Goal: Task Accomplishment & Management: Manage account settings

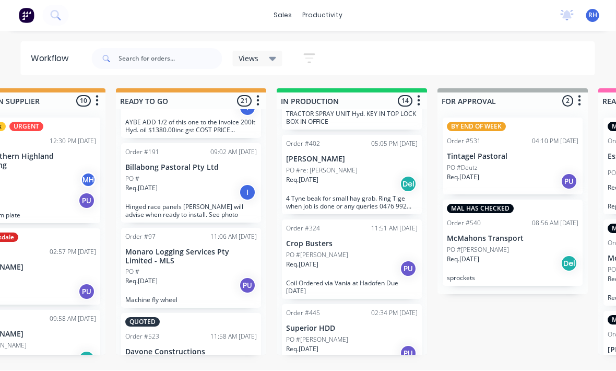
scroll to position [188, 0]
click at [154, 56] on input "text" at bounding box center [170, 59] width 103 height 21
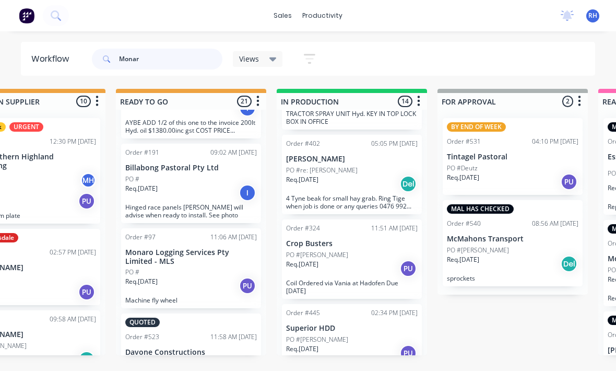
type input "Monaro"
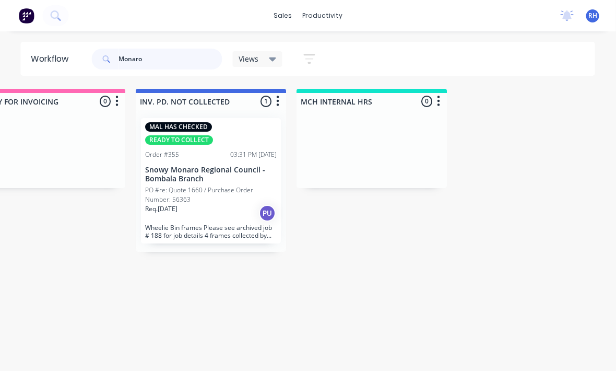
scroll to position [0, 1012]
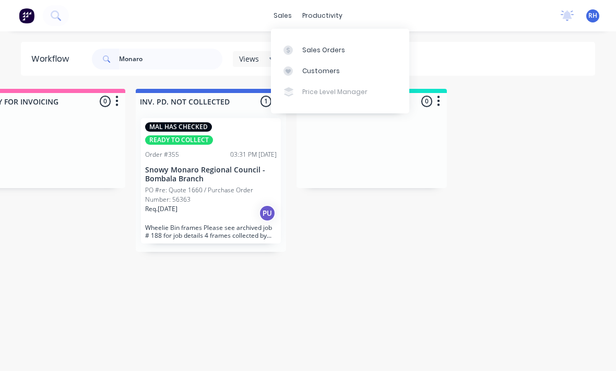
click at [343, 46] on link "Sales Orders" at bounding box center [340, 49] width 138 height 21
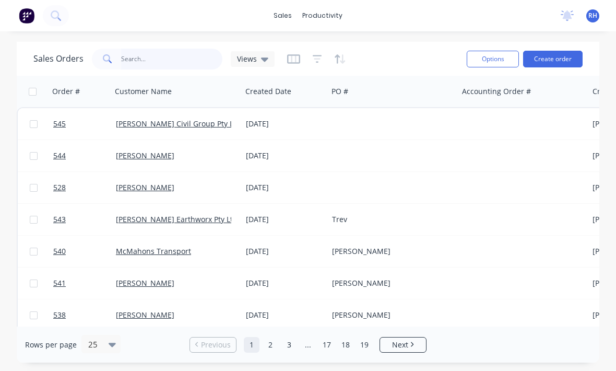
click at [201, 60] on input "text" at bounding box center [172, 59] width 102 height 21
type input "Monaro"
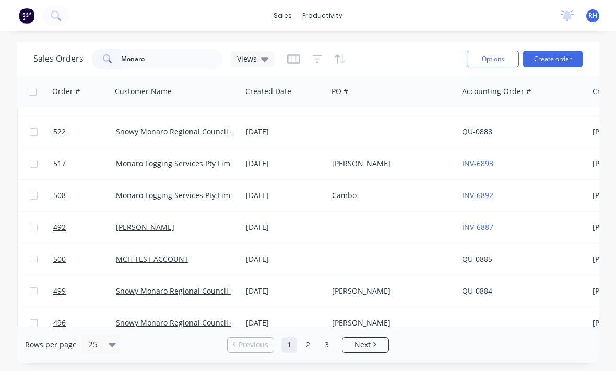
scroll to position [58, 0]
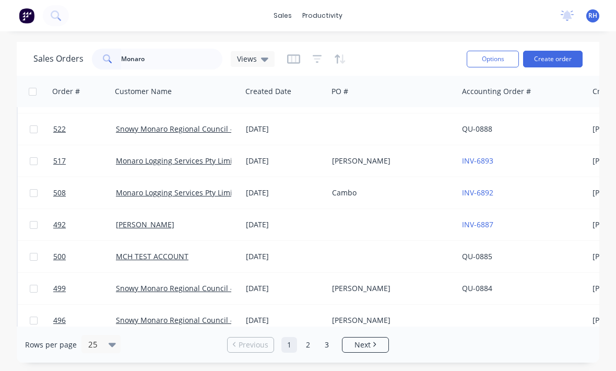
click at [406, 164] on div "Josh" at bounding box center [390, 161] width 116 height 10
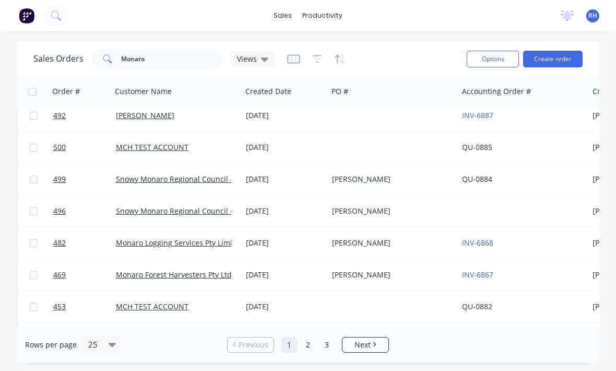
scroll to position [166, 0]
click at [378, 276] on div "Campbell" at bounding box center [390, 275] width 116 height 10
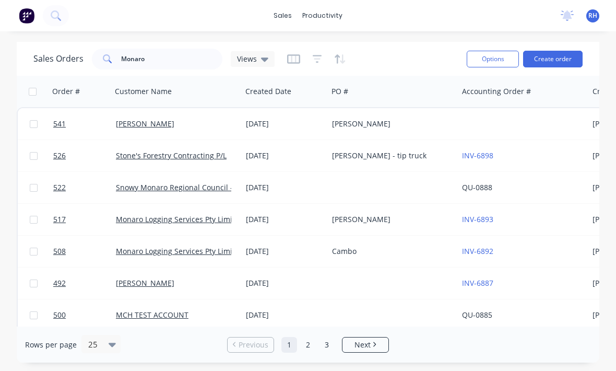
click at [382, 222] on div "Josh" at bounding box center [390, 219] width 116 height 10
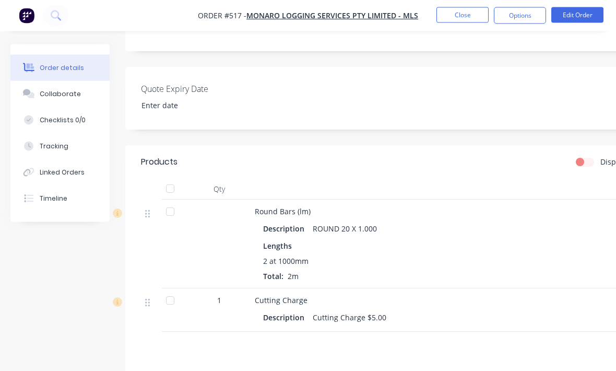
scroll to position [252, 0]
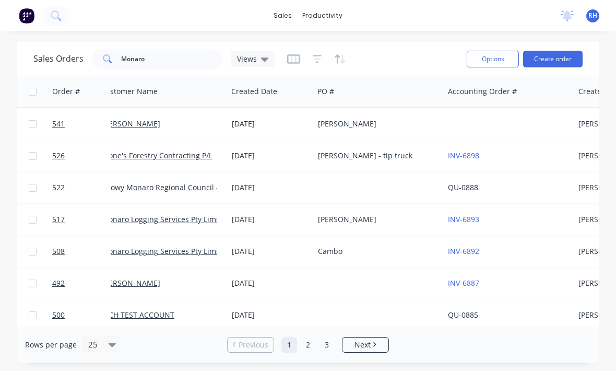
scroll to position [0, 15]
click at [545, 59] on button "Create order" at bounding box center [552, 59] width 59 height 17
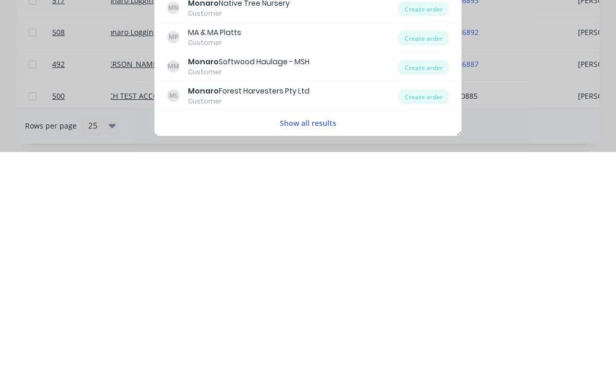
type input "Monaro"
click at [416, 279] on div "Create order" at bounding box center [423, 286] width 51 height 15
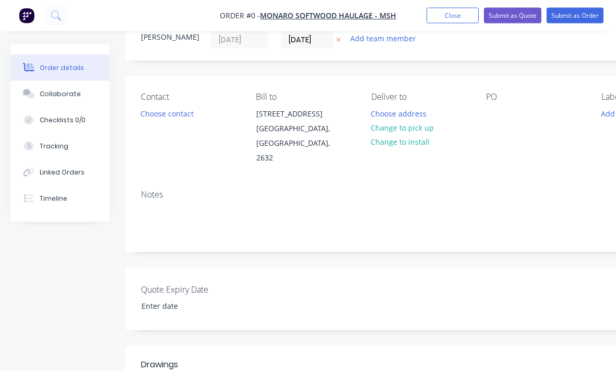
scroll to position [29, 0]
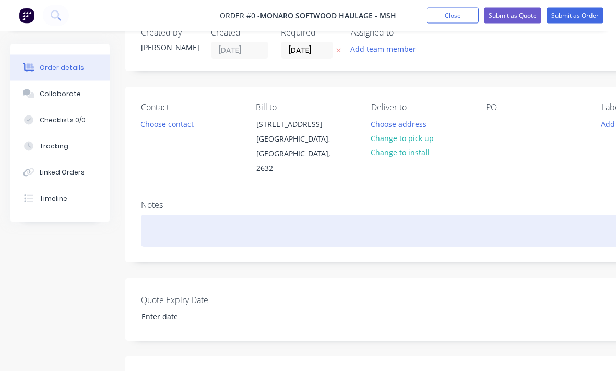
click at [268, 230] on div at bounding box center [420, 231] width 558 height 32
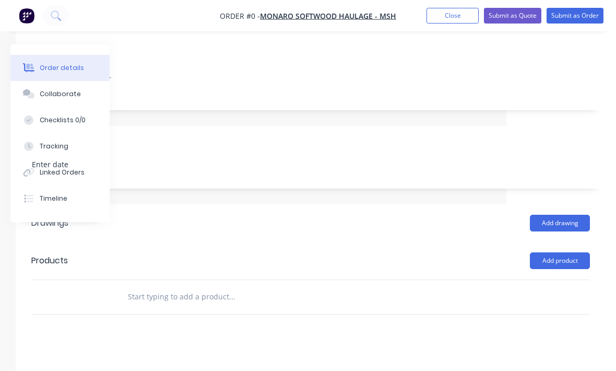
scroll to position [177, 110]
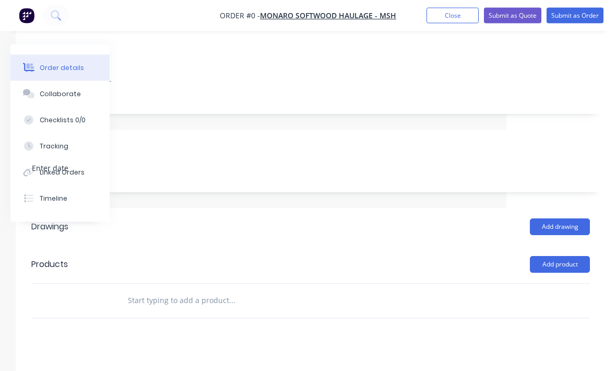
click at [114, 299] on div "Order details Collaborate Checklists 0/0 Tracking Linked Orders Timeline Order …" at bounding box center [252, 185] width 725 height 637
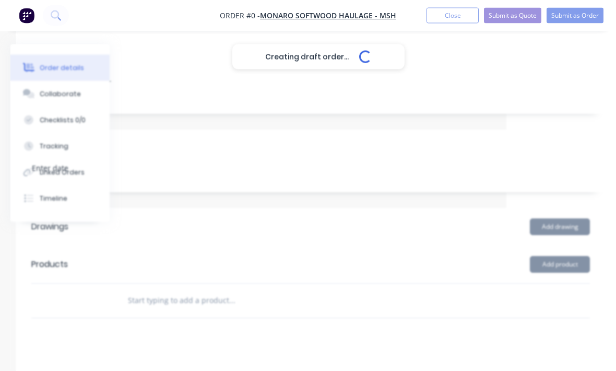
scroll to position [177, 110]
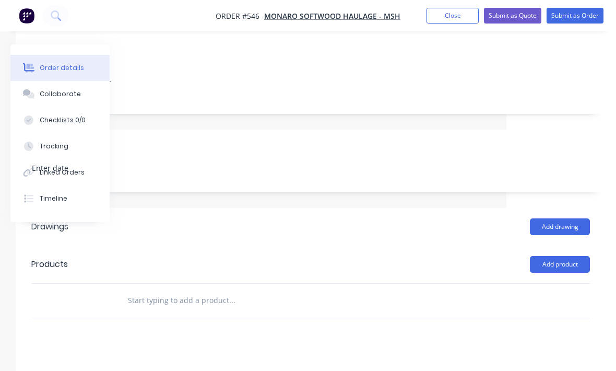
click at [575, 264] on button "Add product" at bounding box center [560, 264] width 60 height 17
click at [556, 292] on div "Product catalogue" at bounding box center [540, 290] width 80 height 15
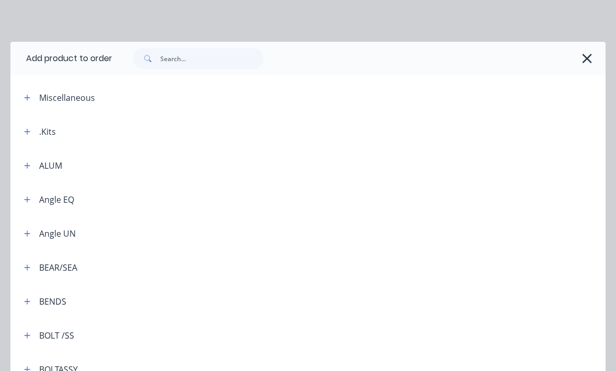
click at [593, 56] on button "button" at bounding box center [586, 58] width 17 height 17
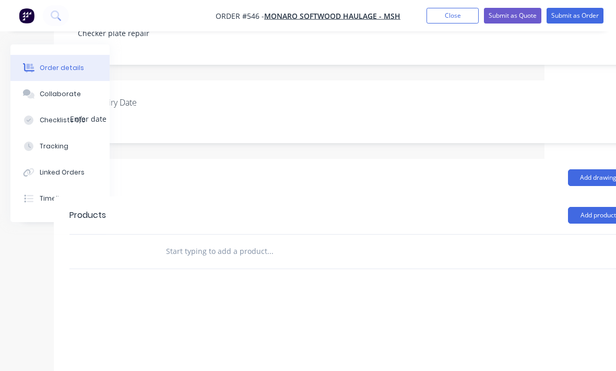
scroll to position [226, 72]
click at [505, 251] on div at bounding box center [340, 251] width 367 height 21
click at [166, 250] on input "text" at bounding box center [269, 251] width 209 height 21
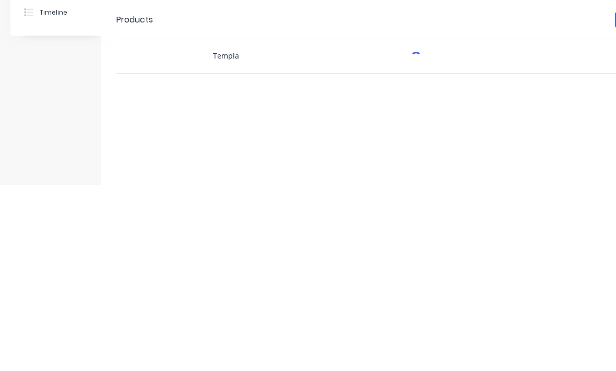
scroll to position [237, 25]
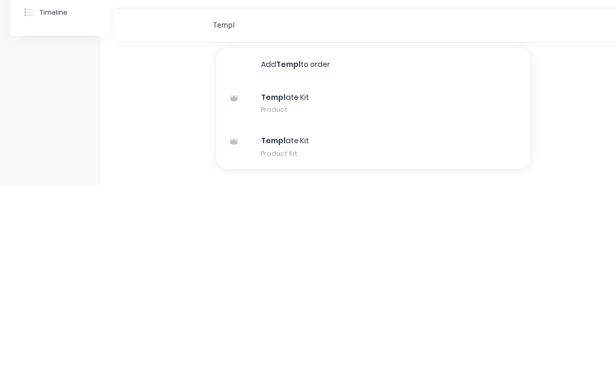
type input "Templ"
click at [348, 268] on div "Templ ate Kit Product" at bounding box center [373, 290] width 313 height 44
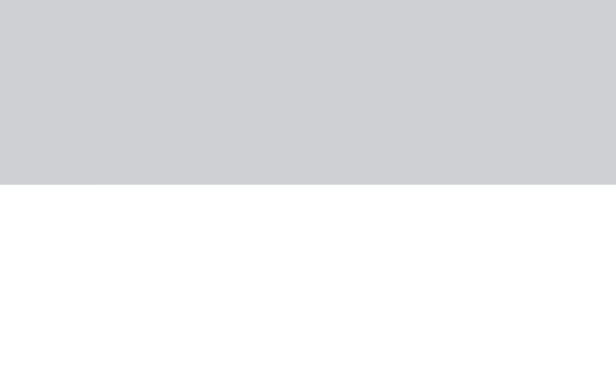
scroll to position [276, 25]
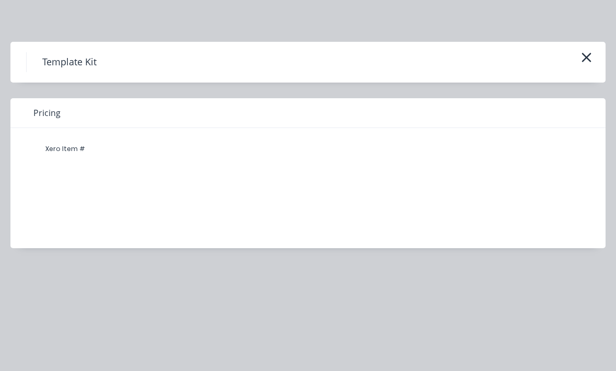
click at [584, 60] on icon "button" at bounding box center [586, 57] width 9 height 9
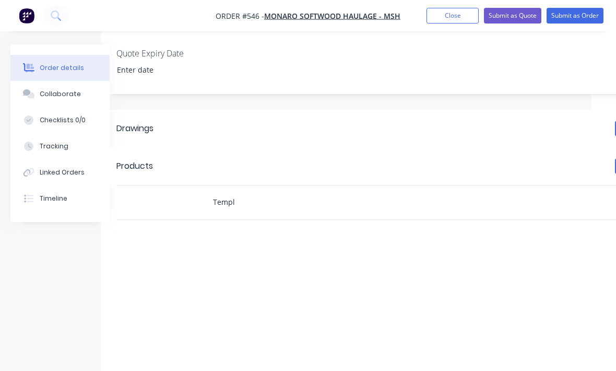
click at [351, 209] on input "Templ" at bounding box center [316, 202] width 209 height 21
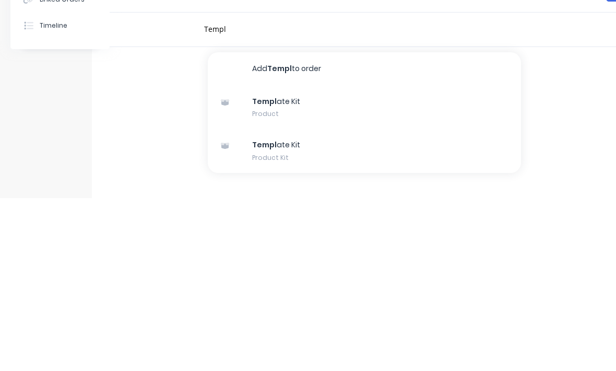
click at [344, 302] on div "Templ ate Kit Product Kit" at bounding box center [364, 324] width 313 height 44
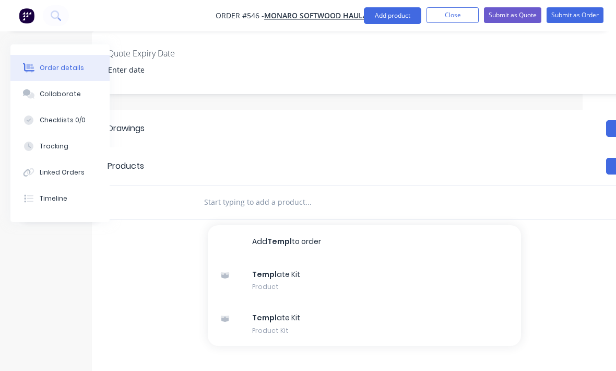
scroll to position [276, 33]
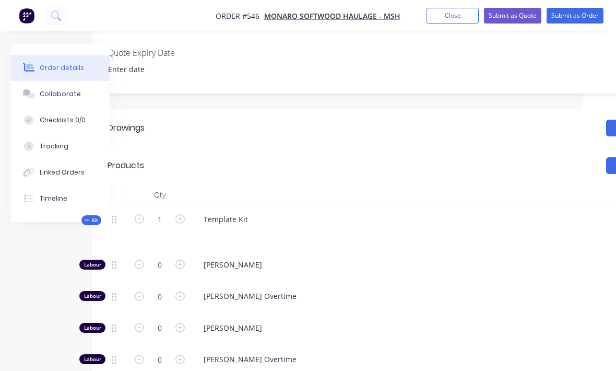
click at [279, 221] on div "Template Kit" at bounding box center [399, 227] width 417 height 45
click at [240, 224] on div "Template Kit" at bounding box center [225, 218] width 61 height 15
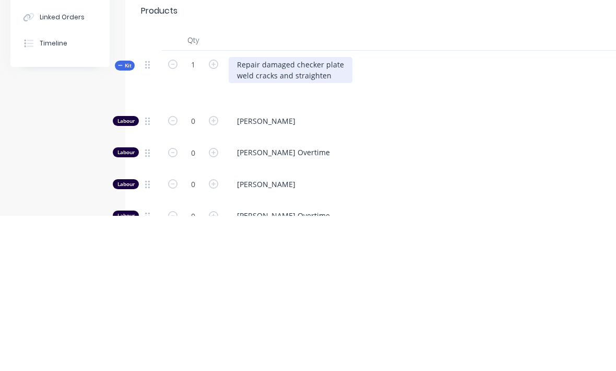
click at [344, 212] on div "Repair damaged checker plate weld cracks and straighten" at bounding box center [291, 225] width 124 height 26
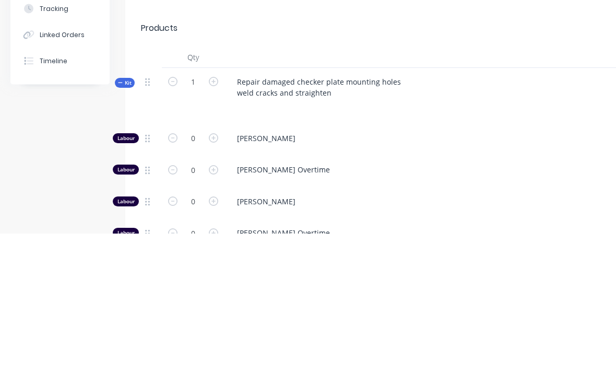
click at [452, 206] on div "Repair damaged checker plate mounting holes weld cracks and straighten" at bounding box center [432, 234] width 417 height 56
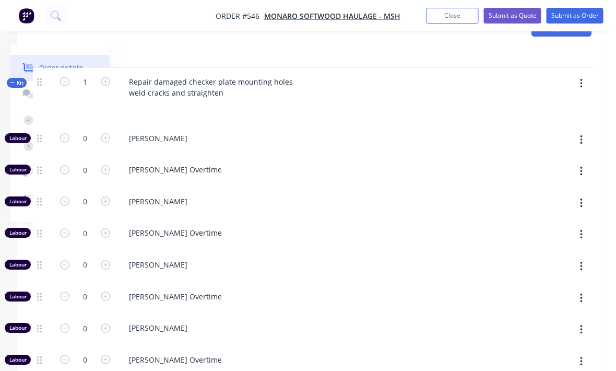
scroll to position [413, 110]
click at [582, 82] on button "button" at bounding box center [579, 83] width 25 height 19
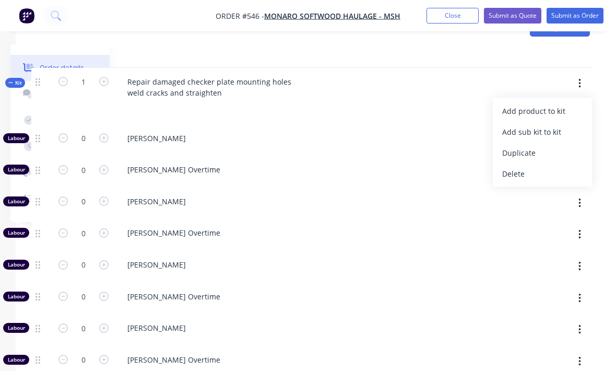
click at [556, 109] on div "Add product to kit" at bounding box center [542, 110] width 80 height 15
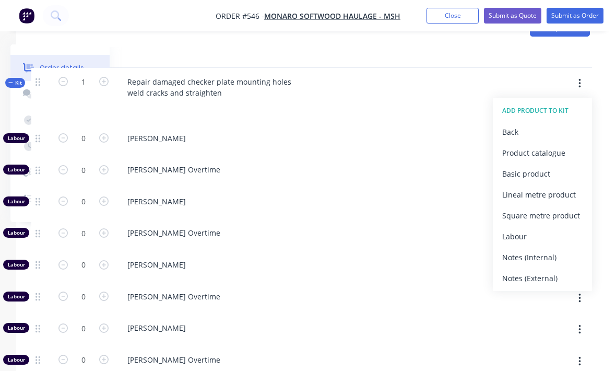
click at [556, 148] on div "Product catalogue" at bounding box center [542, 152] width 80 height 15
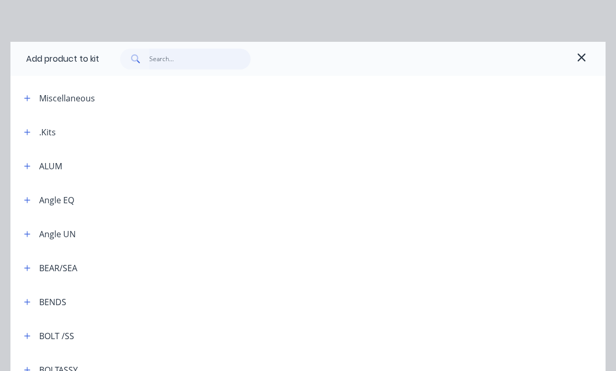
click at [226, 59] on input "text" at bounding box center [200, 59] width 102 height 21
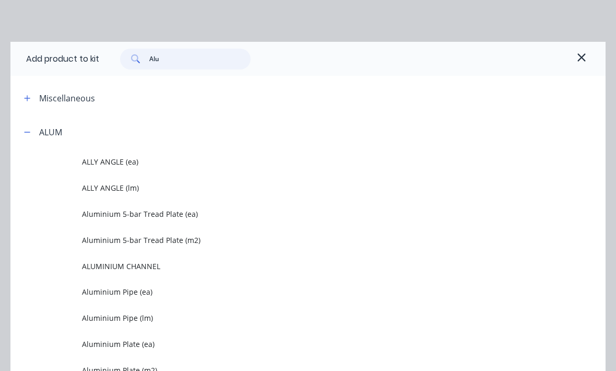
type input "Alum"
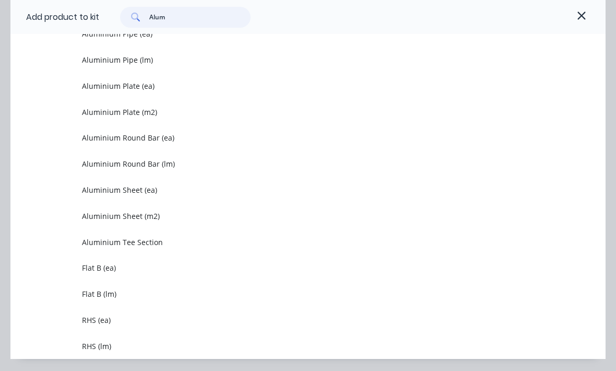
scroll to position [257, 0]
click at [91, 292] on span "Flat B (lm)" at bounding box center [291, 294] width 419 height 11
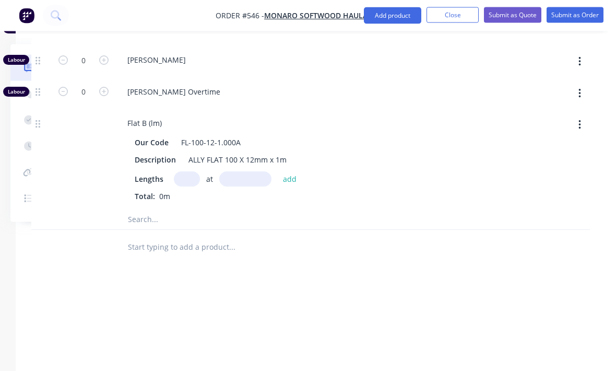
scroll to position [693, 110]
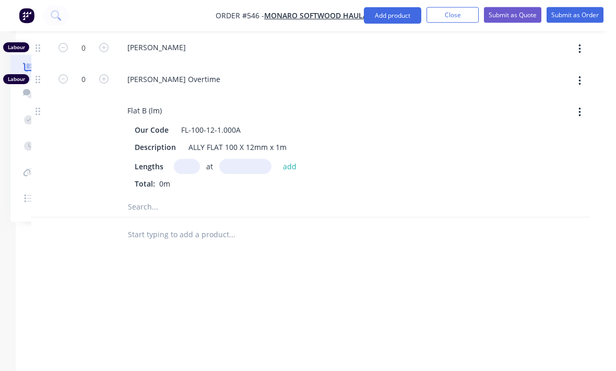
click at [190, 166] on input "text" at bounding box center [187, 166] width 26 height 15
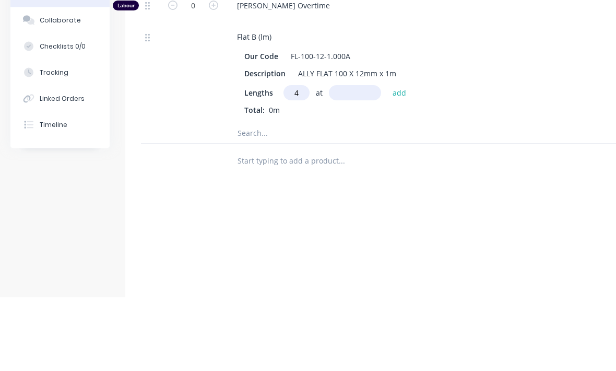
type input "4"
click at [352, 159] on input "text" at bounding box center [355, 166] width 52 height 15
click at [302, 196] on input "text" at bounding box center [341, 206] width 209 height 21
type input "100mm"
click at [389, 159] on div "Lengths 4 at 100mm add Total: 0m" at bounding box center [433, 174] width 378 height 30
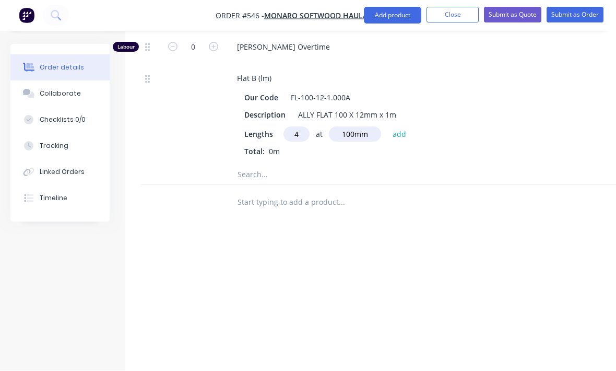
click at [394, 132] on button "add" at bounding box center [399, 134] width 25 height 14
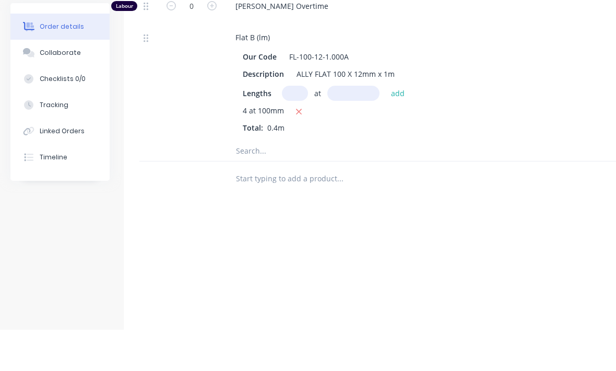
scroll to position [725, 2]
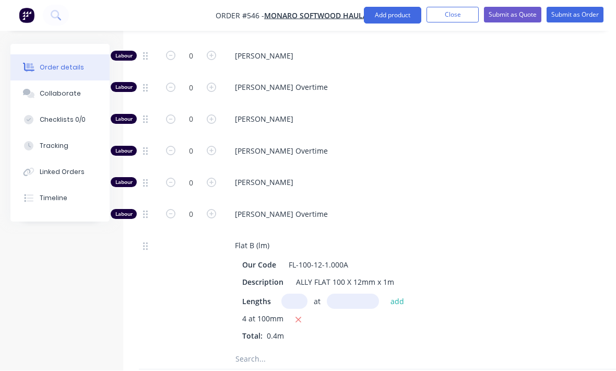
click at [53, 149] on div "Tracking" at bounding box center [54, 145] width 29 height 9
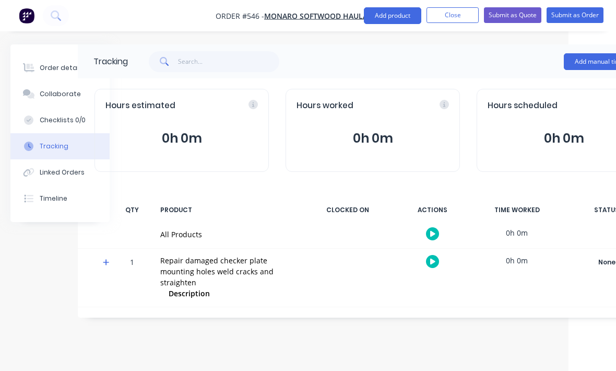
scroll to position [0, 47]
click at [44, 64] on div "Order details" at bounding box center [62, 67] width 44 height 9
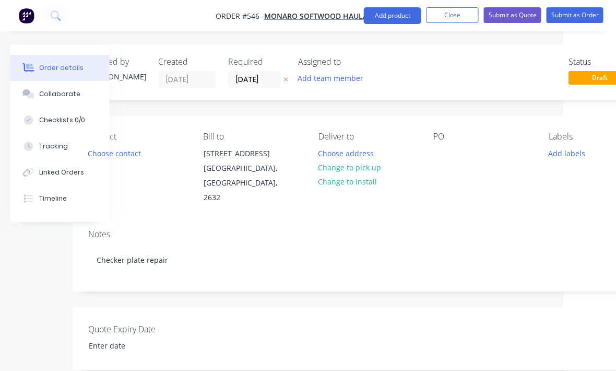
scroll to position [0, 64]
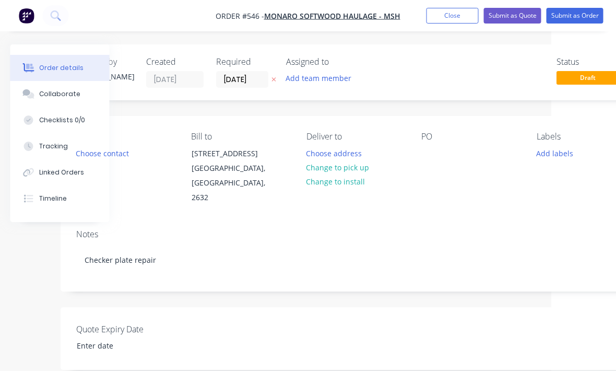
click at [417, 146] on div "Contact Choose contact Bill to Rosemeath Road PO BOX 103 Bombala, New South Wal…" at bounding box center [356, 168] width 590 height 105
click at [428, 128] on div "Contact Choose contact Bill to Rosemeath Road PO BOX 103 Bombala, New South Wal…" at bounding box center [356, 168] width 590 height 105
click at [435, 156] on div at bounding box center [430, 153] width 17 height 15
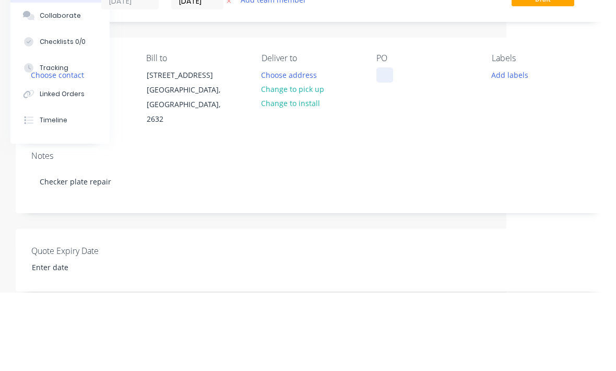
click at [388, 146] on div at bounding box center [384, 153] width 17 height 15
click at [423, 136] on div "Contact Choose contact Bill to Rosemeath Road PO BOX 103 Bombala, New South Wal…" at bounding box center [311, 168] width 590 height 105
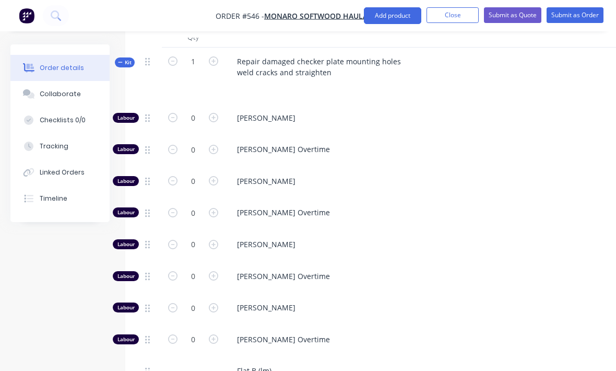
scroll to position [432, 0]
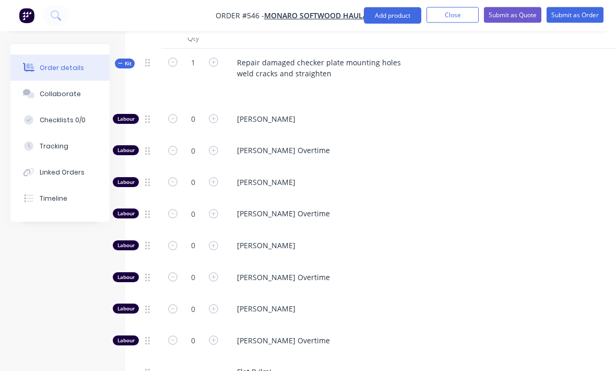
click at [50, 150] on div "Tracking" at bounding box center [54, 145] width 29 height 9
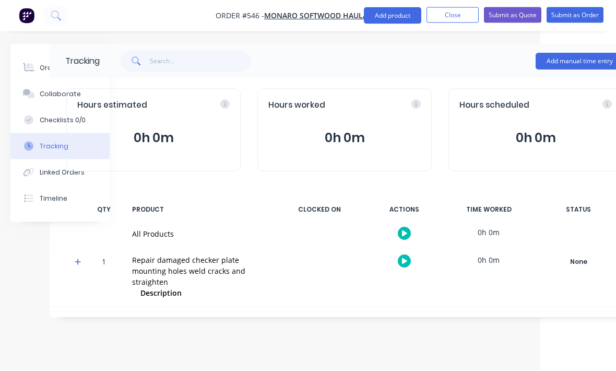
scroll to position [0, 110]
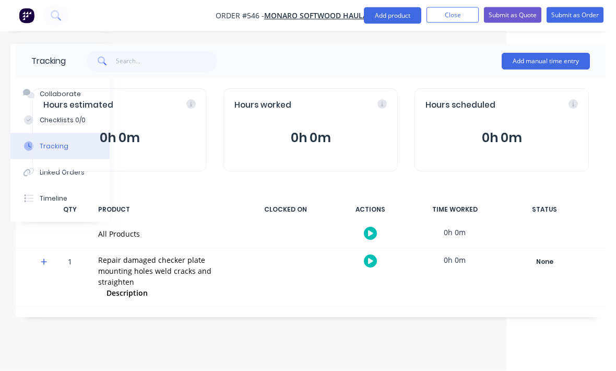
click at [558, 59] on button "Add manual time entry" at bounding box center [546, 61] width 88 height 17
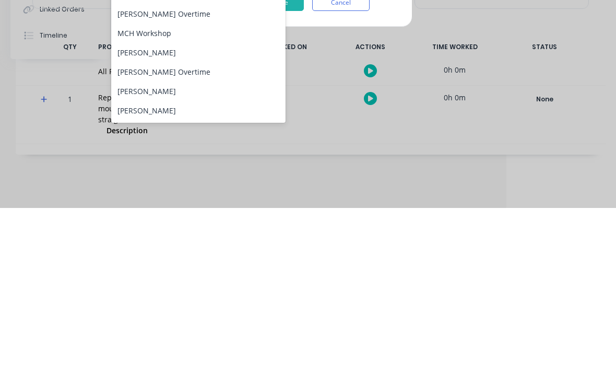
scroll to position [130, 0]
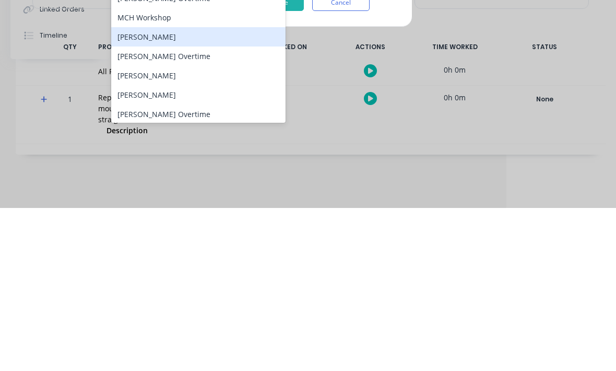
click at [219, 190] on div "[PERSON_NAME]" at bounding box center [198, 199] width 174 height 19
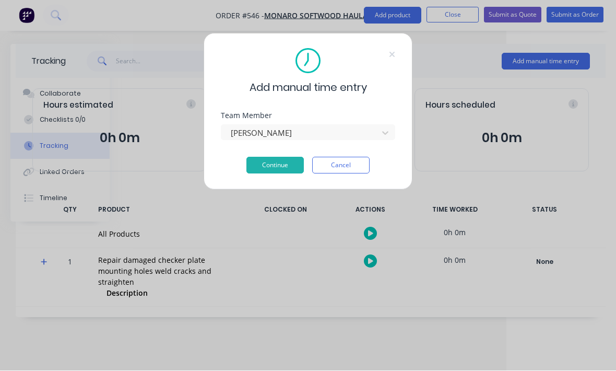
click at [280, 168] on button "Continue" at bounding box center [274, 165] width 57 height 17
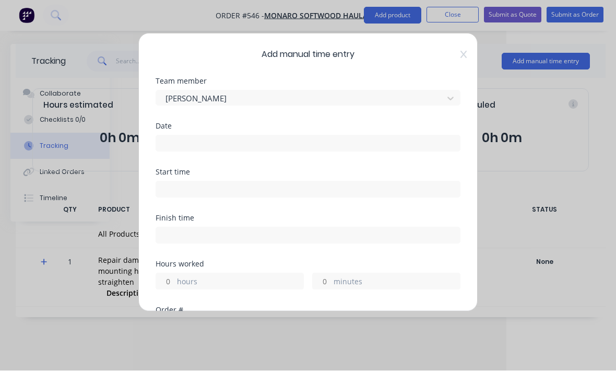
click at [293, 136] on input at bounding box center [308, 144] width 304 height 16
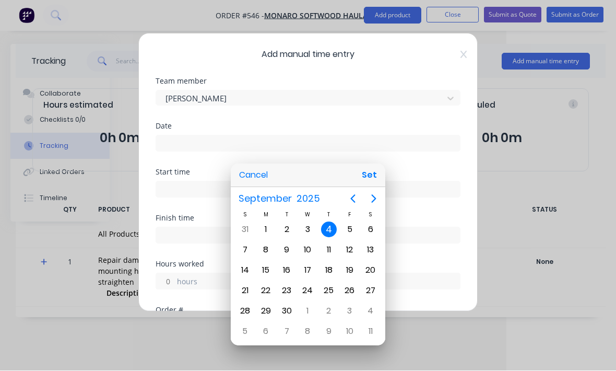
click at [379, 185] on button "Set" at bounding box center [368, 175] width 23 height 19
type input "04/09/2025"
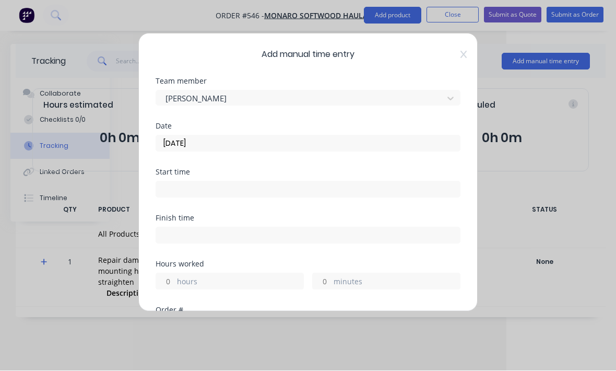
click at [278, 196] on input at bounding box center [308, 190] width 304 height 16
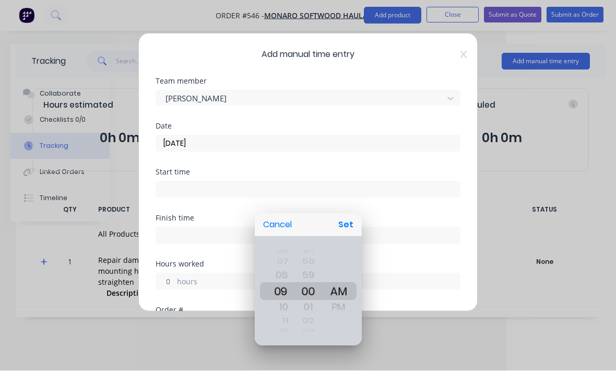
click at [350, 234] on button "Set" at bounding box center [345, 225] width 23 height 19
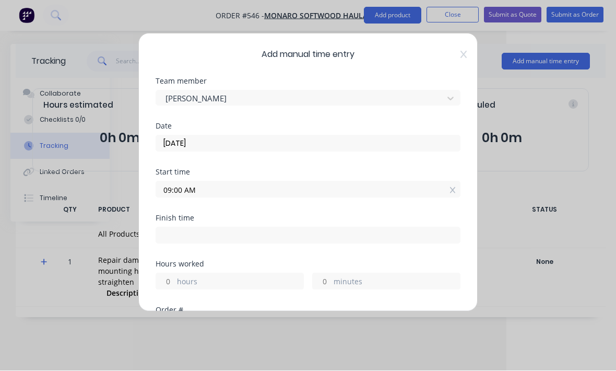
click at [254, 230] on input at bounding box center [308, 236] width 304 height 16
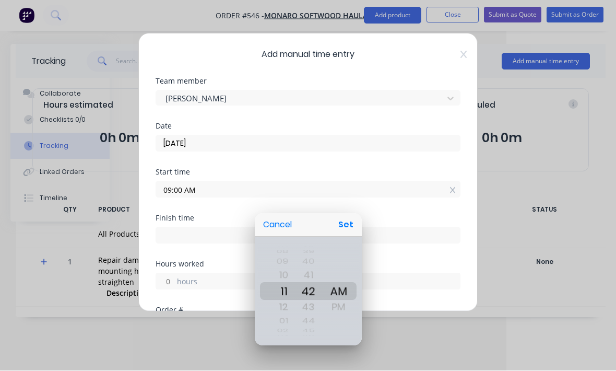
click at [277, 182] on div at bounding box center [308, 186] width 783 height 538
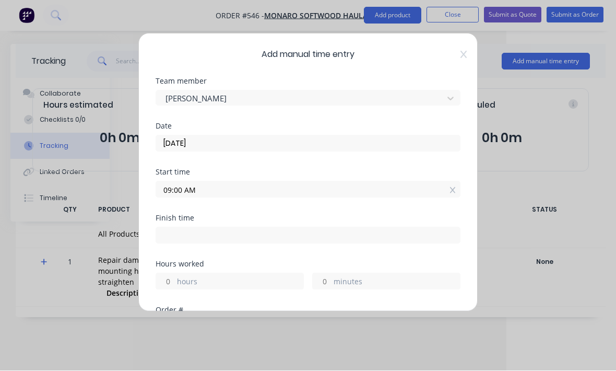
click at [296, 193] on input "09:00 AM" at bounding box center [308, 190] width 304 height 16
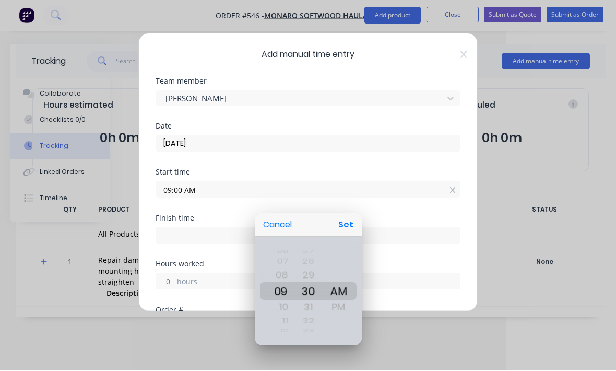
click at [349, 234] on button "Set" at bounding box center [345, 225] width 23 height 19
type input "09:30 AM"
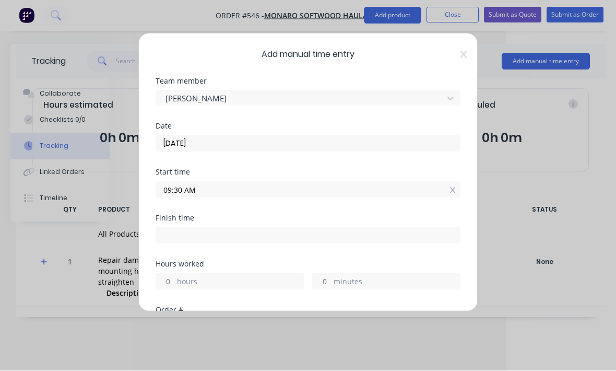
click at [178, 228] on input at bounding box center [308, 236] width 304 height 16
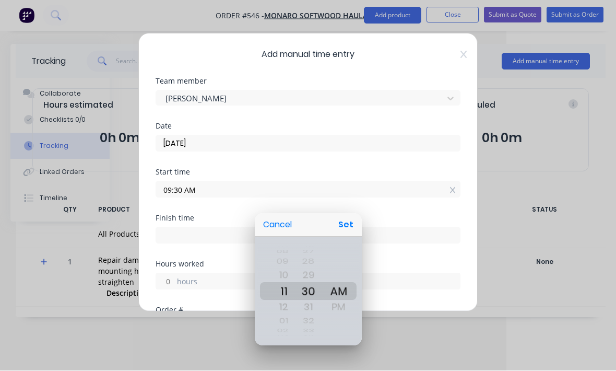
click at [351, 234] on button "Set" at bounding box center [345, 225] width 23 height 19
type input "11:30 AM"
type input "2"
type input "0"
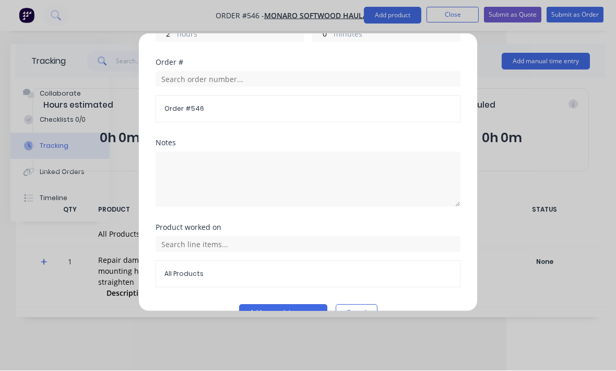
scroll to position [246, 0]
click at [303, 311] on button "Add manual time entry" at bounding box center [283, 313] width 88 height 17
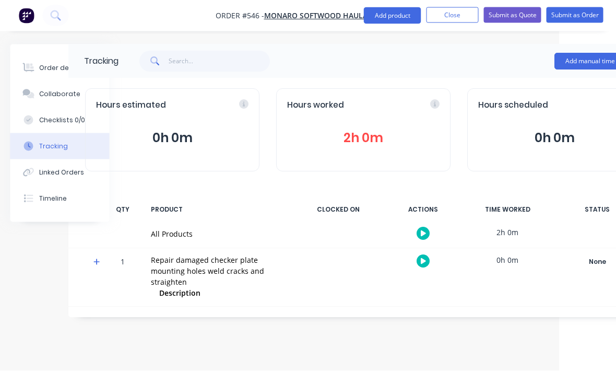
scroll to position [0, 110]
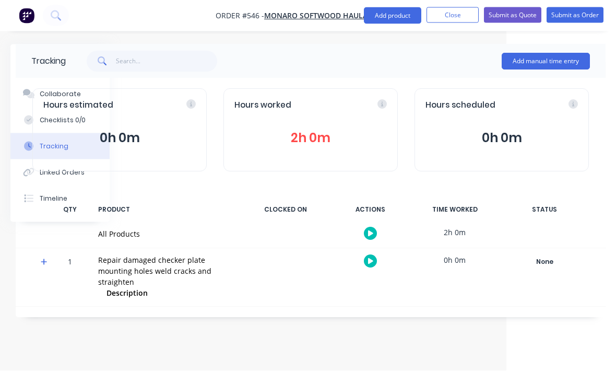
click at [365, 79] on div "Hours estimated 0h 0m Hours worked 2h 0m Hours scheduled 0h 0m" at bounding box center [311, 130] width 590 height 104
click at [390, 58] on div "Add manual time entry" at bounding box center [328, 61] width 524 height 31
click at [506, 349] on html "Order #546 - Monaro Softwood Haulage - MSH Add product Close Submit as Quote Su…" at bounding box center [198, 185] width 616 height 371
click at [583, 11] on button "Submit as Order" at bounding box center [574, 15] width 57 height 16
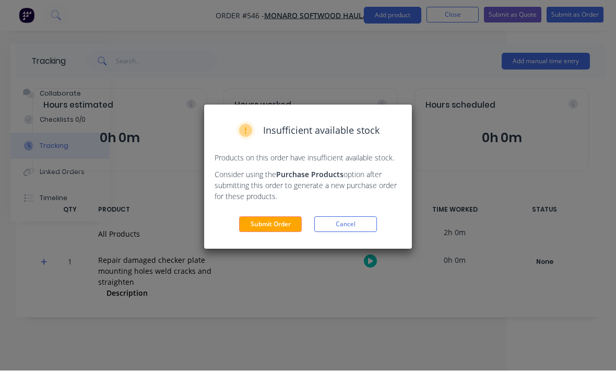
click at [292, 217] on button "Submit Order" at bounding box center [270, 225] width 63 height 16
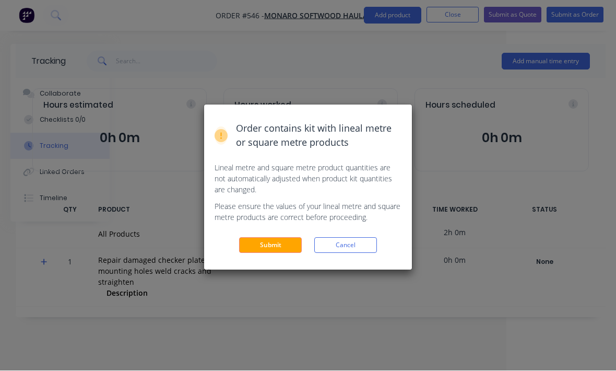
click at [283, 241] on button "Submit" at bounding box center [270, 245] width 63 height 16
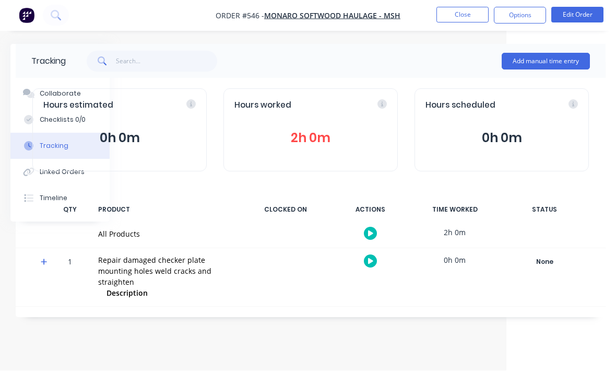
click at [23, 21] on img "button" at bounding box center [27, 16] width 16 height 16
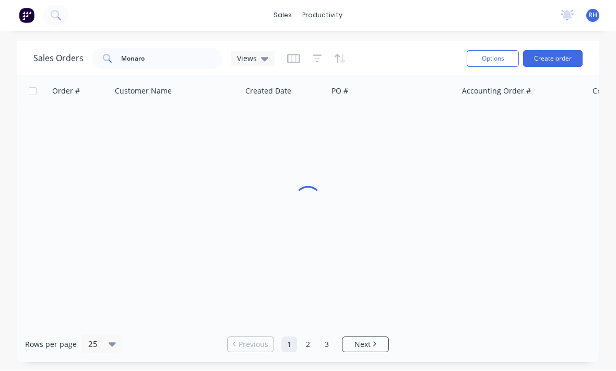
click at [27, 25] on button at bounding box center [27, 15] width 22 height 21
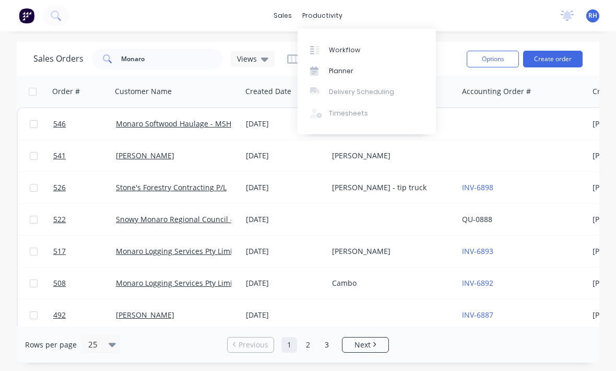
click at [370, 50] on link "Workflow" at bounding box center [366, 49] width 138 height 21
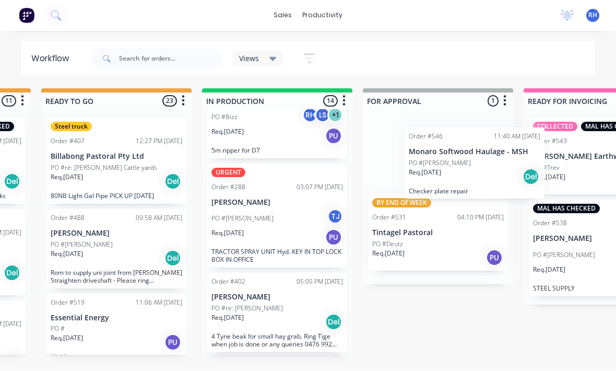
scroll to position [19, 469]
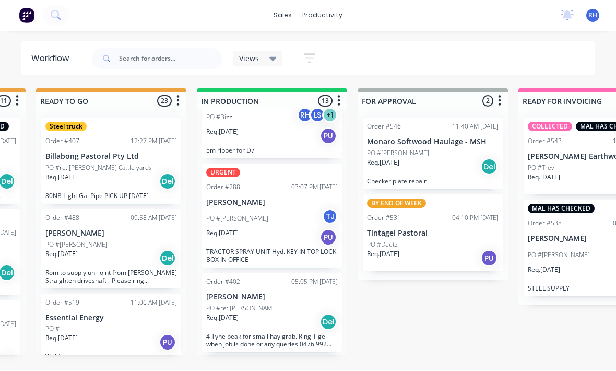
click at [444, 158] on div "Req. [DATE] Del" at bounding box center [433, 167] width 132 height 18
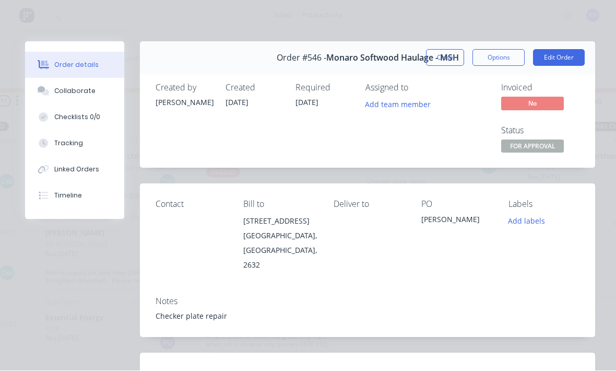
click at [538, 145] on span "FOR APPROVAL" at bounding box center [532, 146] width 63 height 13
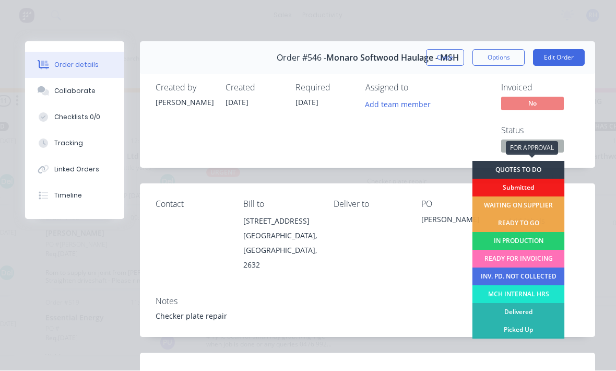
click at [541, 257] on div "READY FOR INVOICING" at bounding box center [518, 259] width 92 height 18
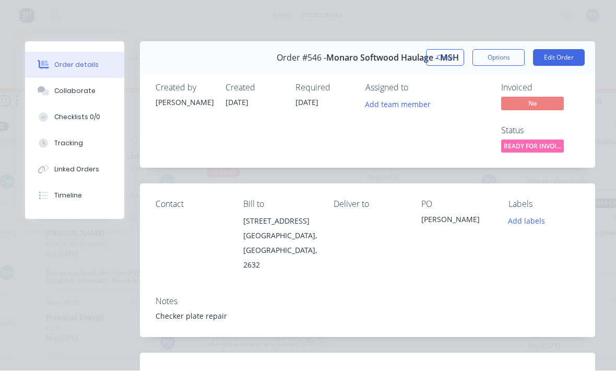
click at [535, 140] on span "READY FOR INVOI..." at bounding box center [532, 146] width 63 height 13
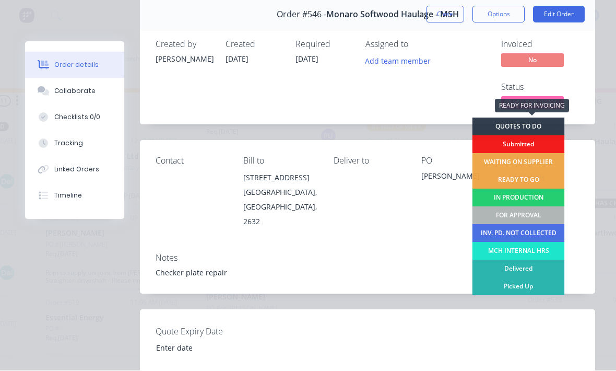
scroll to position [42, 0]
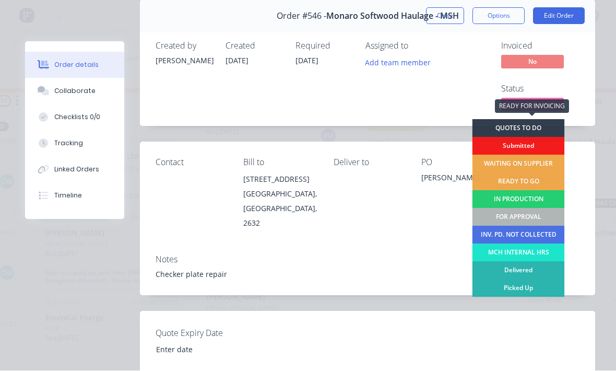
click at [534, 185] on div "READY TO GO" at bounding box center [518, 182] width 92 height 18
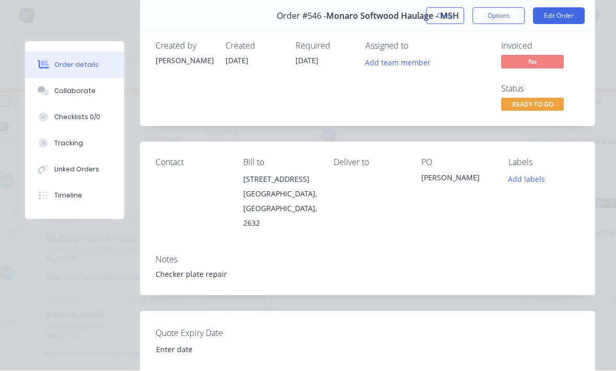
click at [547, 108] on span "READY TO GO" at bounding box center [532, 104] width 63 height 13
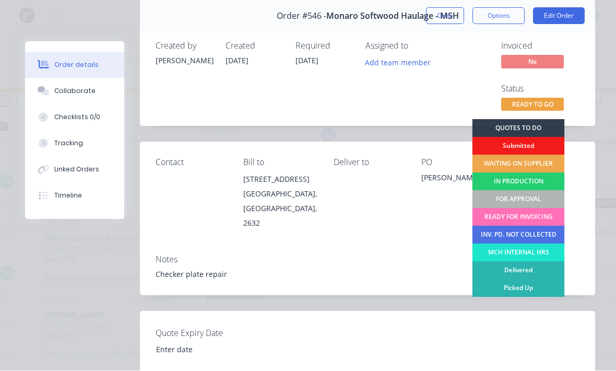
click at [544, 197] on div "FOR APPROVAL" at bounding box center [518, 199] width 92 height 18
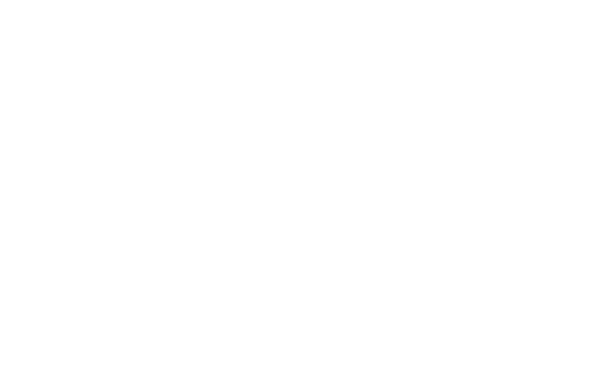
scroll to position [0, 0]
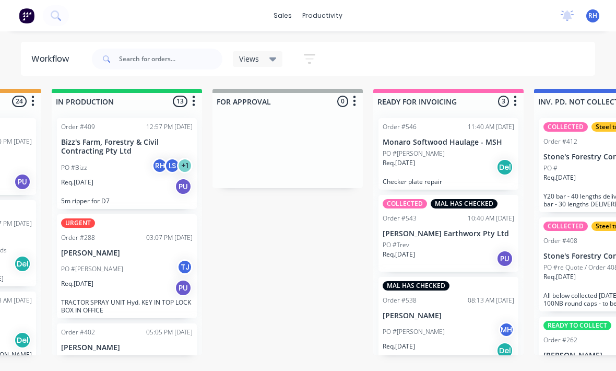
scroll to position [0, 614]
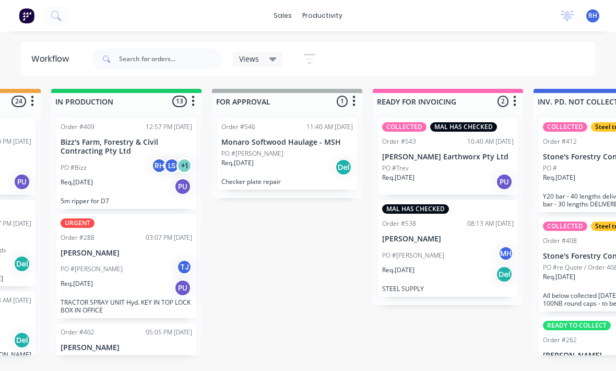
click at [319, 171] on div "Req. [DATE] Del" at bounding box center [287, 167] width 132 height 18
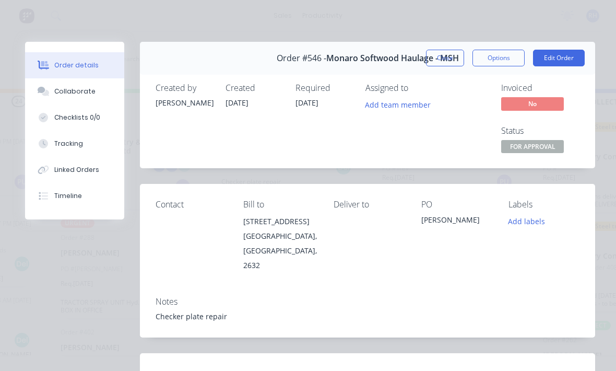
click at [539, 145] on span "FOR APPROVAL" at bounding box center [532, 146] width 63 height 13
click at [426, 307] on div "Notes Checker plate repair" at bounding box center [367, 312] width 455 height 49
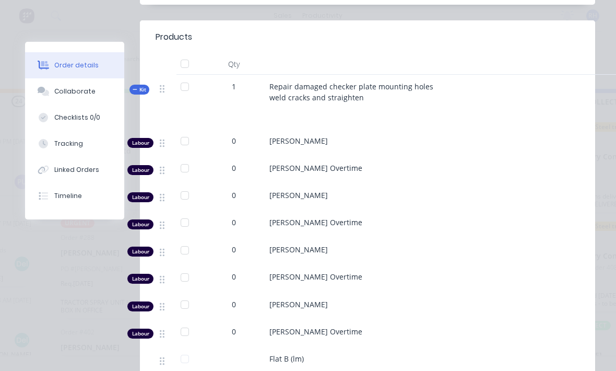
scroll to position [409, 0]
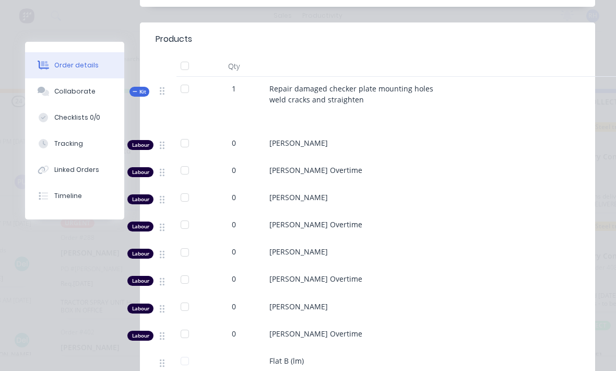
click at [89, 133] on button "Tracking" at bounding box center [74, 143] width 99 height 26
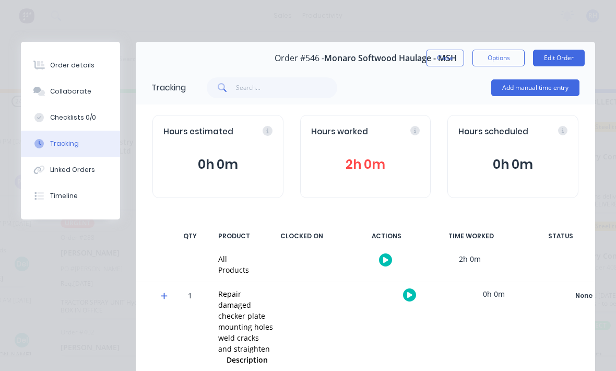
scroll to position [0, 0]
click at [448, 52] on button "Close" at bounding box center [445, 58] width 38 height 17
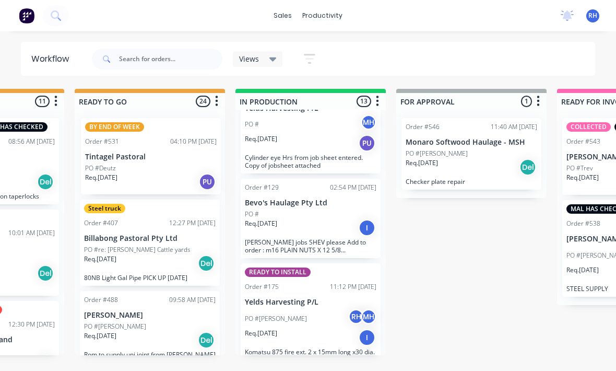
scroll to position [0, 429]
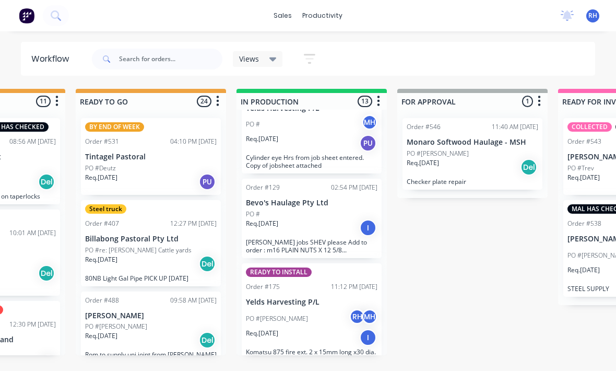
click at [172, 167] on div "PO #Deutz" at bounding box center [151, 167] width 132 height 9
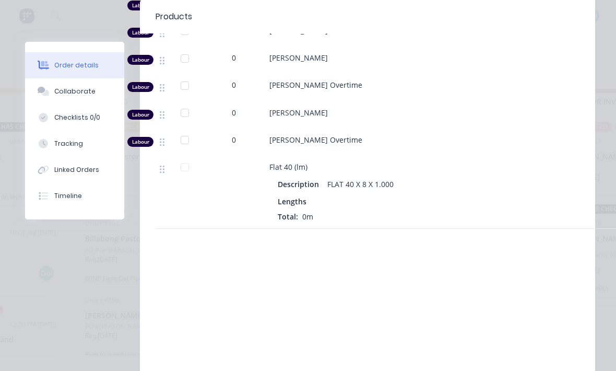
scroll to position [603, 0]
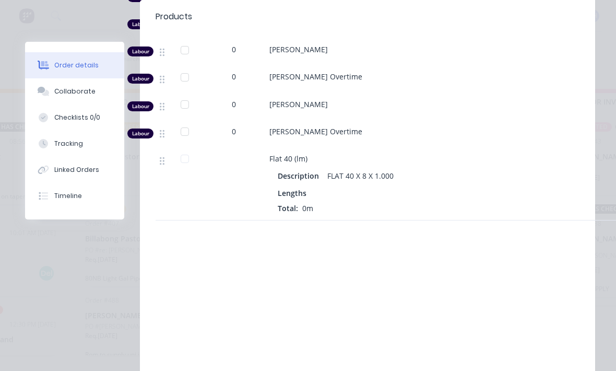
click at [359, 169] on div "FLAT 40 X 8 X 1.000" at bounding box center [360, 175] width 75 height 15
click at [366, 168] on div "FLAT 40 X 8 X 1.000" at bounding box center [360, 175] width 75 height 15
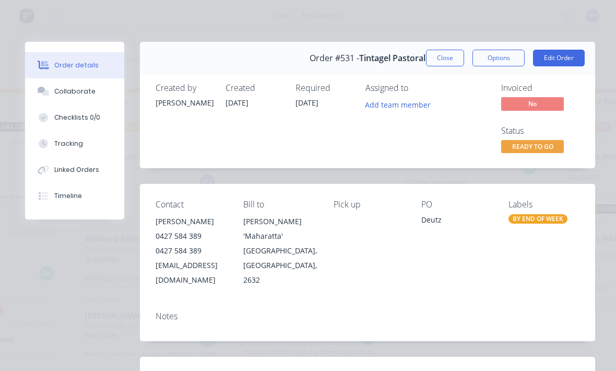
scroll to position [0, 0]
click at [562, 56] on button "Edit Order" at bounding box center [559, 58] width 52 height 17
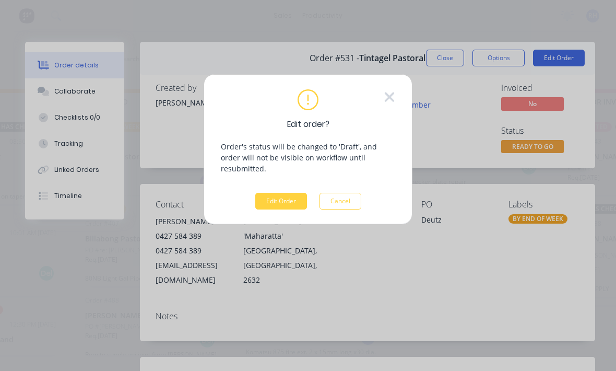
click at [280, 193] on button "Edit Order" at bounding box center [281, 201] width 52 height 17
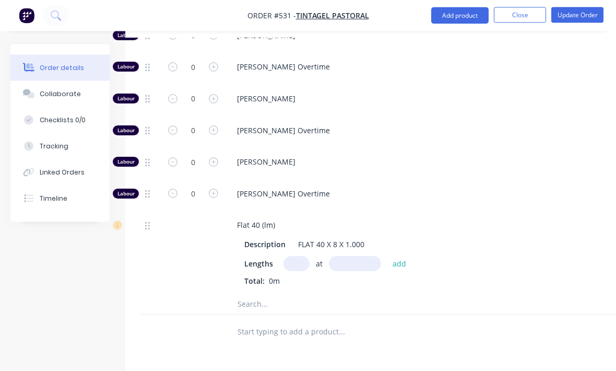
scroll to position [583, 0]
click at [296, 256] on input "text" at bounding box center [296, 263] width 26 height 15
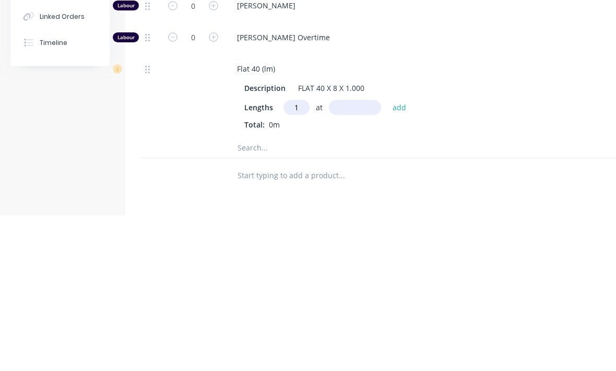
type input "1"
click at [363, 256] on input "text" at bounding box center [355, 263] width 52 height 15
type input "40"
click at [402, 256] on button "add" at bounding box center [399, 263] width 25 height 14
click at [578, 211] on div "Flat 40 (lm) Description FLAT 40 X 8 X 1.000 Lengths at add 1 at 40mm Total: 0.…" at bounding box center [432, 260] width 417 height 99
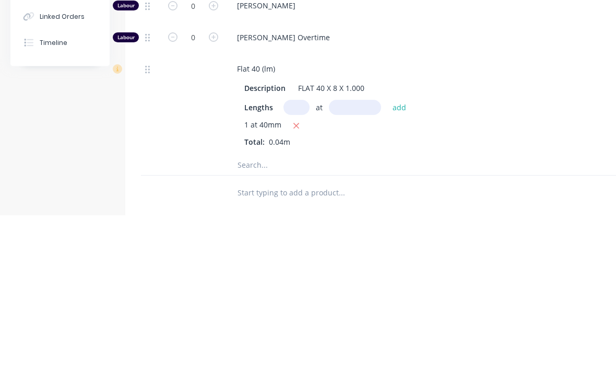
scroll to position [714, 0]
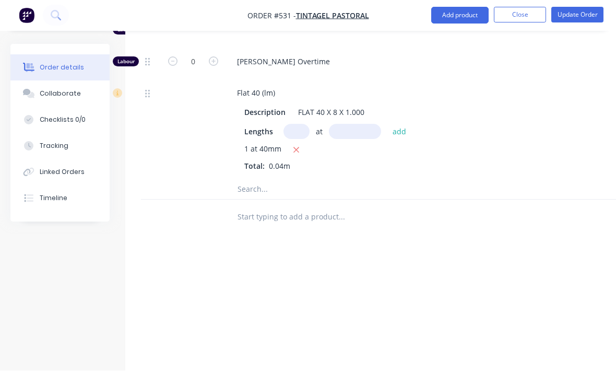
click at [291, 144] on div "1 at 40mm Total: 0.04m" at bounding box center [433, 158] width 378 height 28
click at [296, 146] on icon "button" at bounding box center [296, 150] width 7 height 9
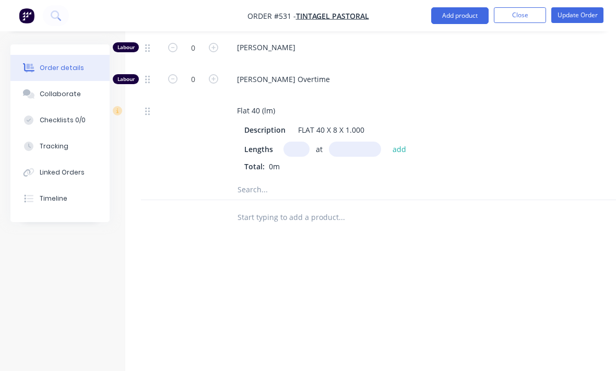
click at [294, 141] on input "text" at bounding box center [296, 148] width 26 height 15
type input "1"
click at [368, 141] on input "text" at bounding box center [355, 148] width 52 height 15
click at [520, 161] on div "Total: 0m" at bounding box center [433, 166] width 378 height 11
type input "100mm"
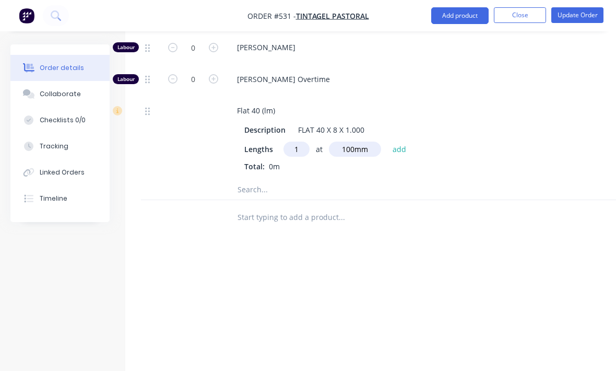
click at [406, 142] on button "add" at bounding box center [399, 149] width 25 height 14
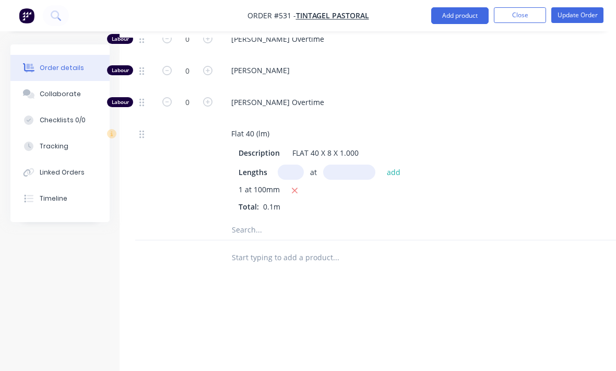
scroll to position [670, 6]
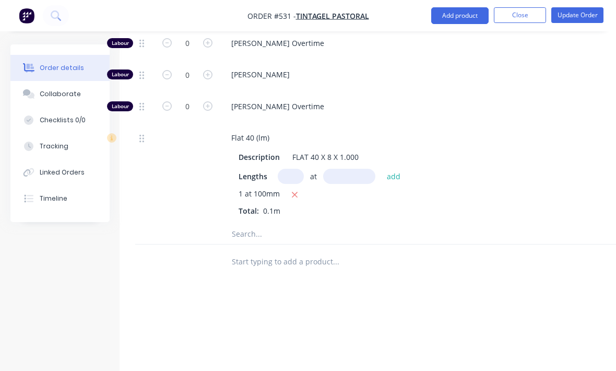
click at [586, 16] on button "Update Order" at bounding box center [577, 15] width 52 height 16
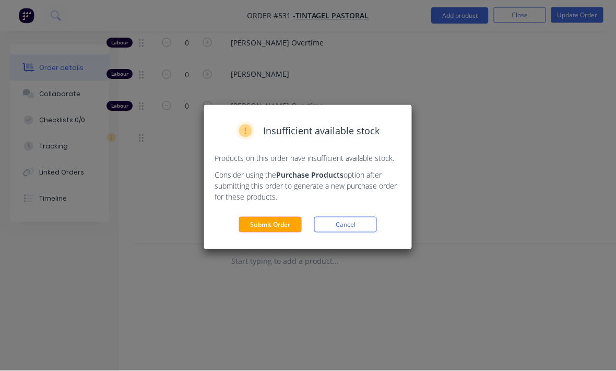
scroll to position [671, 6]
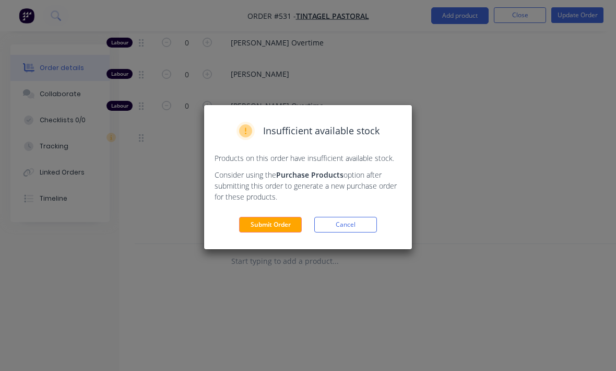
click at [285, 223] on button "Submit Order" at bounding box center [270, 225] width 63 height 16
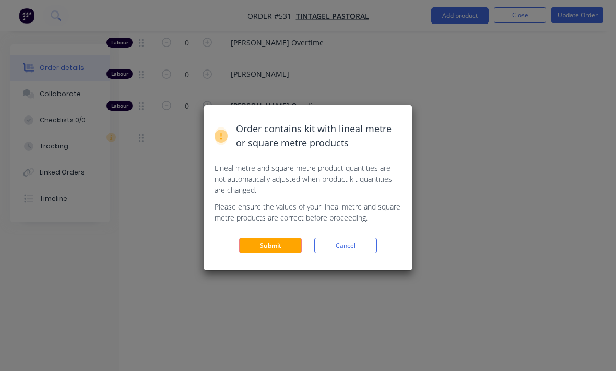
click at [273, 240] on button "Submit" at bounding box center [270, 245] width 63 height 16
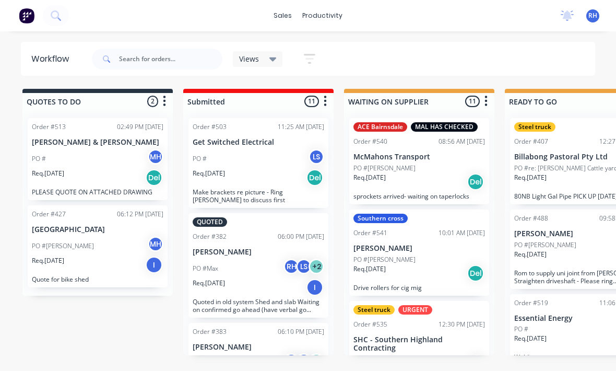
scroll to position [27, 0]
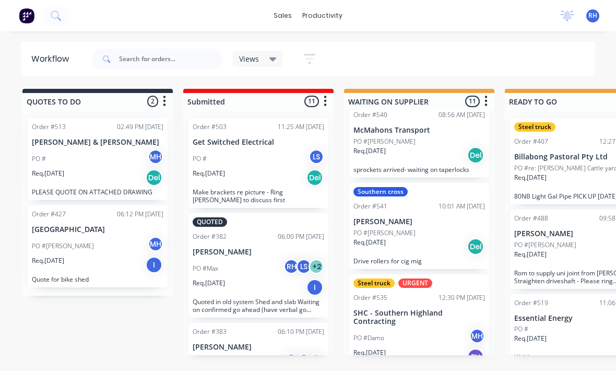
click at [256, 278] on div "Req. [DATE] I" at bounding box center [259, 287] width 132 height 18
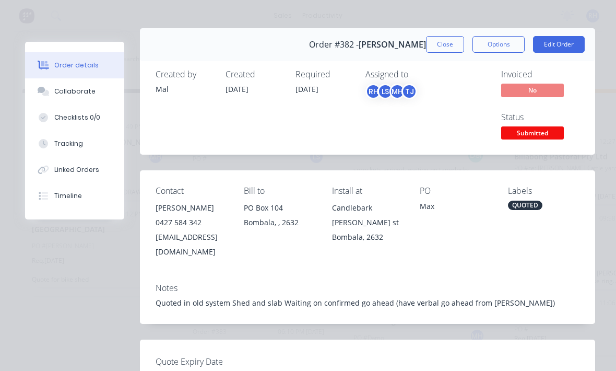
scroll to position [0, 0]
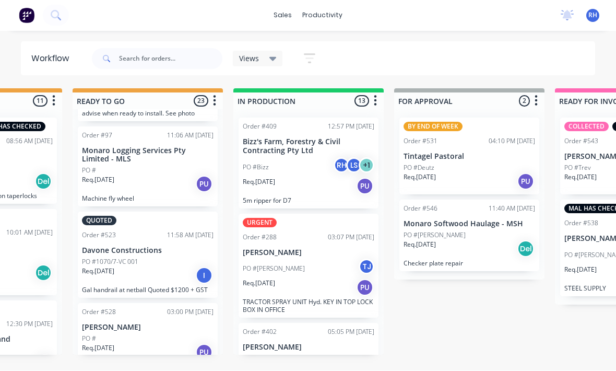
scroll to position [1696, 0]
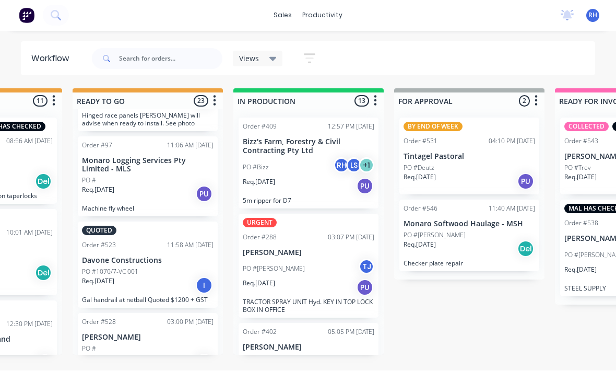
click at [477, 319] on div "QUOTES TO DO 2 Order #513 02:49 PM [DATE] [PERSON_NAME] & [PERSON_NAME] PO # MH…" at bounding box center [430, 222] width 1740 height 266
click at [471, 152] on p "Tintagel Pastoral" at bounding box center [469, 156] width 132 height 9
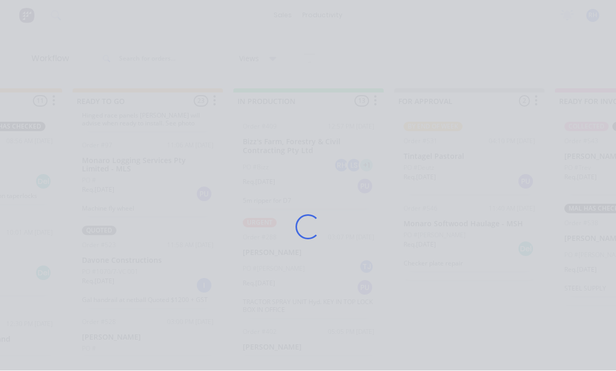
click at [471, 138] on div "Loading..." at bounding box center [307, 227] width 595 height 371
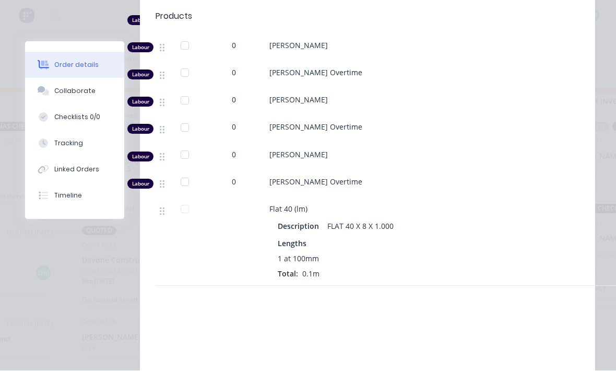
scroll to position [553, 0]
click at [56, 140] on div "Tracking" at bounding box center [68, 143] width 29 height 9
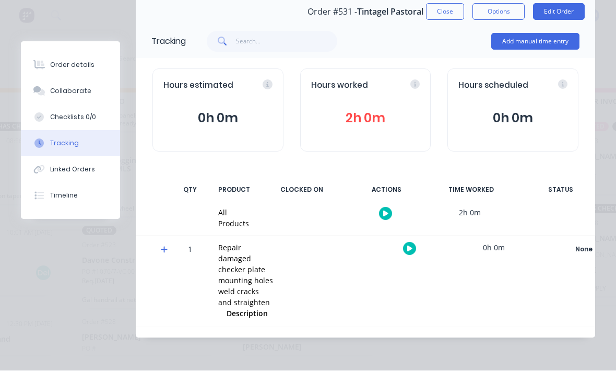
scroll to position [0, 0]
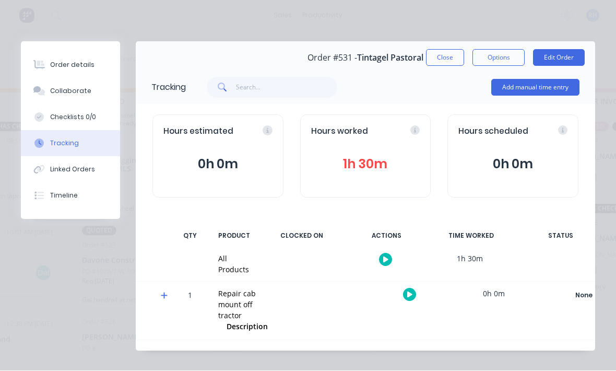
click at [441, 58] on button "Close" at bounding box center [445, 58] width 38 height 17
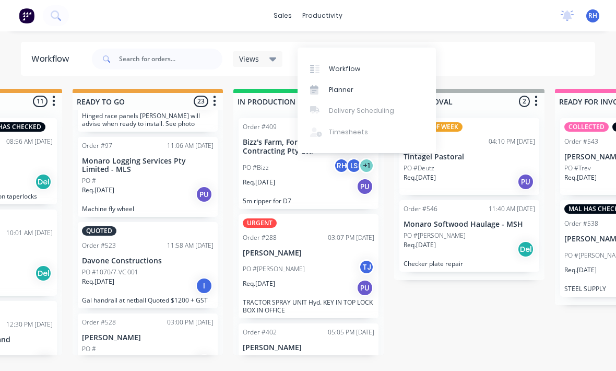
click at [232, 17] on div "sales productivity sales Sales Orders Customers Price Level Manager productivit…" at bounding box center [308, 15] width 616 height 31
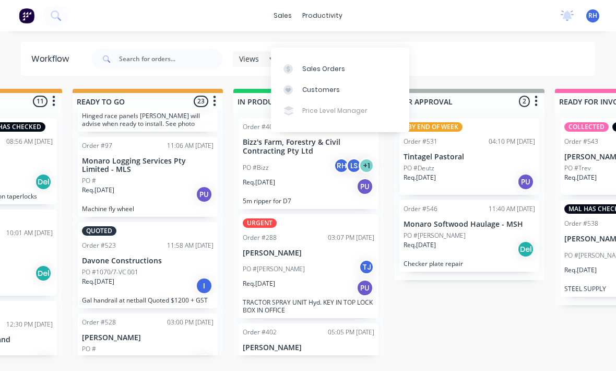
click at [317, 64] on div "Sales Orders" at bounding box center [323, 68] width 43 height 9
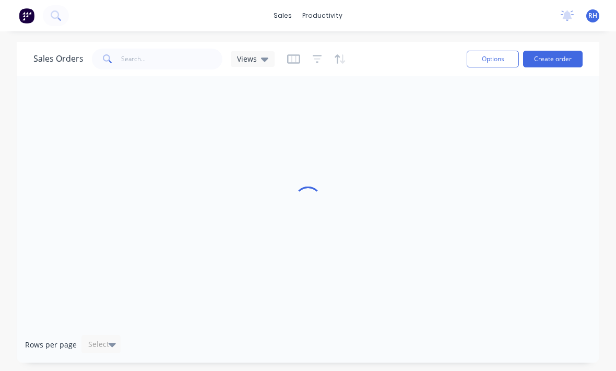
scroll to position [19, 0]
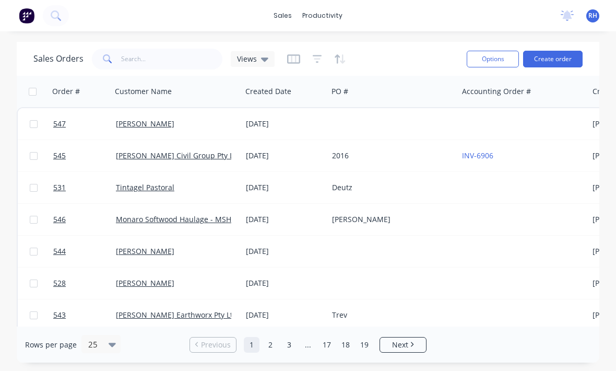
click at [486, 51] on button "Options" at bounding box center [493, 59] width 52 height 17
click at [404, 46] on div "Sales Orders Views" at bounding box center [245, 59] width 425 height 26
click at [345, 47] on div "Workflow" at bounding box center [344, 49] width 31 height 9
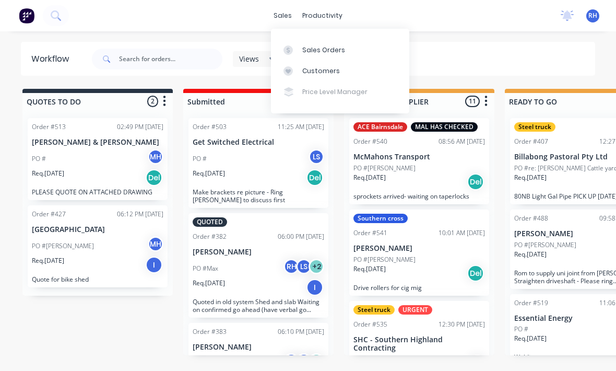
click at [337, 93] on div "Sales Orders Customers Price Level Manager" at bounding box center [340, 71] width 138 height 84
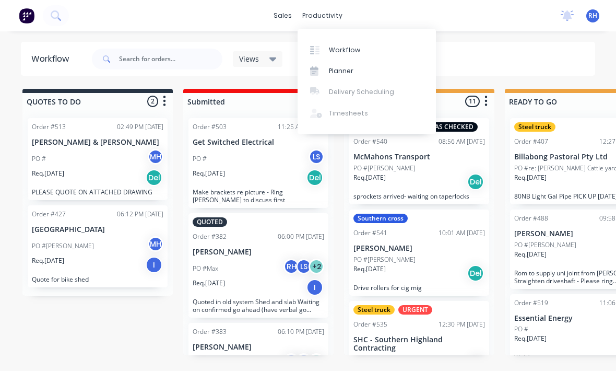
click at [23, 14] on img at bounding box center [27, 16] width 16 height 16
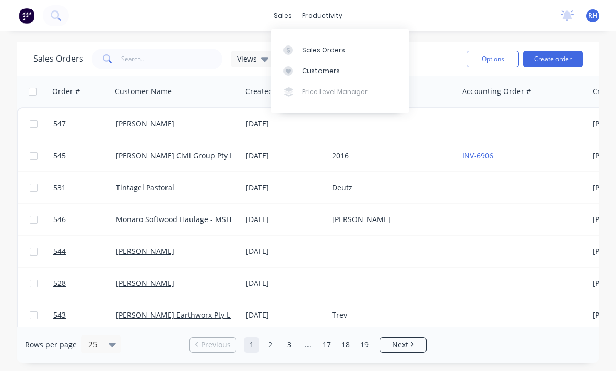
click at [449, 22] on div "sales productivity sales Sales Orders Customers Price Level Manager productivit…" at bounding box center [308, 15] width 616 height 31
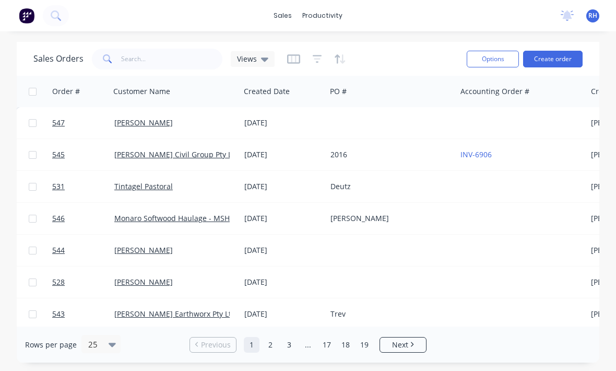
scroll to position [2, 2]
click at [325, 72] on div "Customers" at bounding box center [321, 70] width 38 height 9
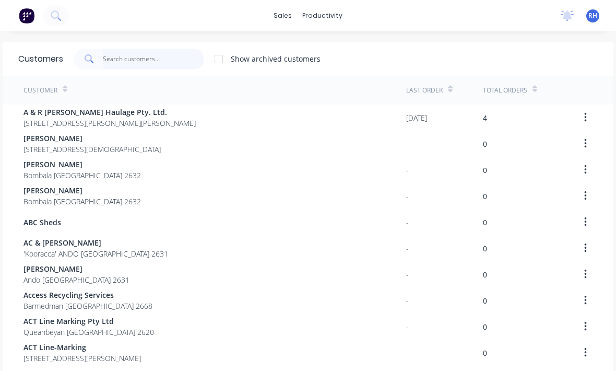
click at [124, 63] on input "text" at bounding box center [154, 59] width 102 height 21
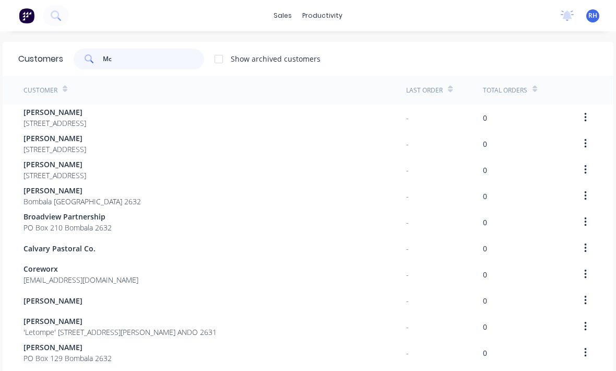
type input "Mch"
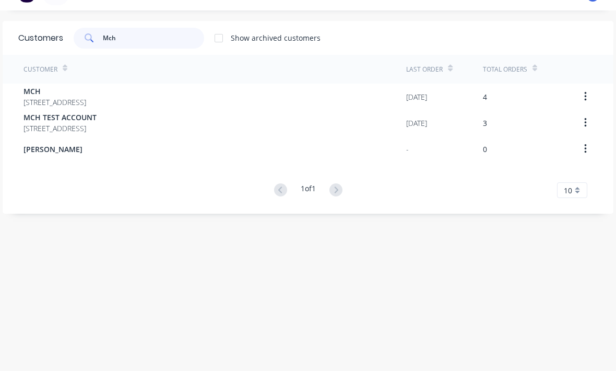
scroll to position [21, 0]
click at [254, 122] on div "MCH TEST ACCOUNT [STREET_ADDRESS]" at bounding box center [214, 123] width 383 height 26
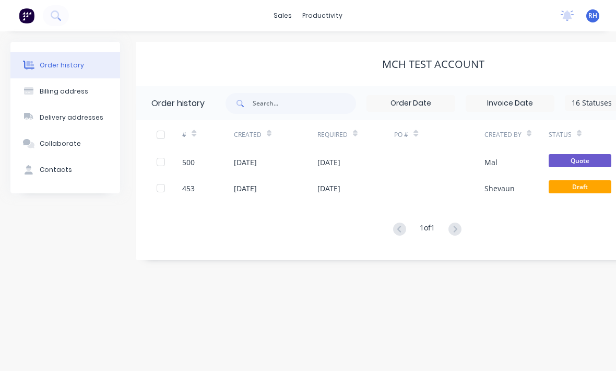
click at [303, 187] on div "[DATE]" at bounding box center [275, 188] width 83 height 26
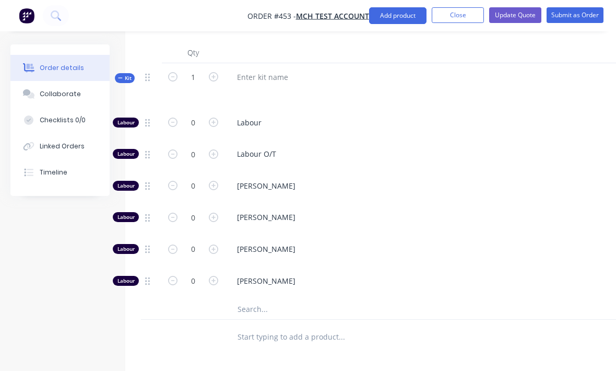
scroll to position [421, 0]
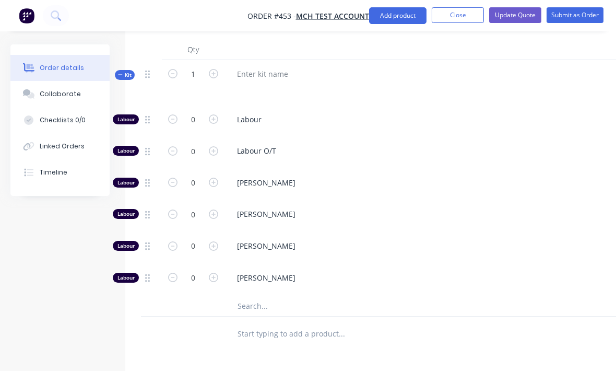
click at [297, 323] on input "text" at bounding box center [341, 333] width 209 height 21
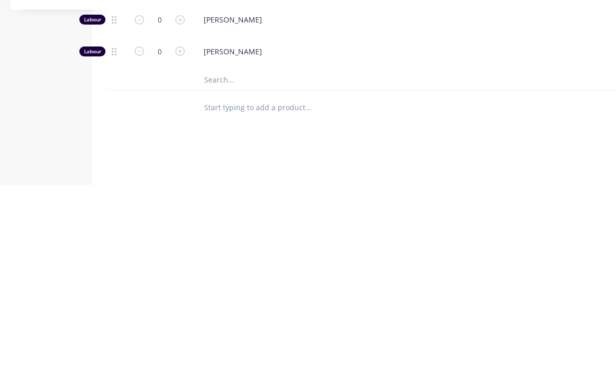
type input "S"
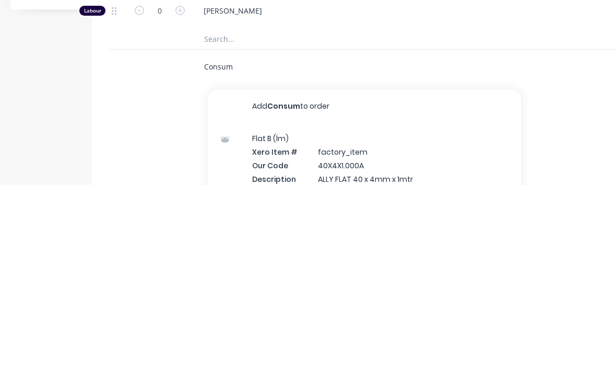
scroll to position [515, 33]
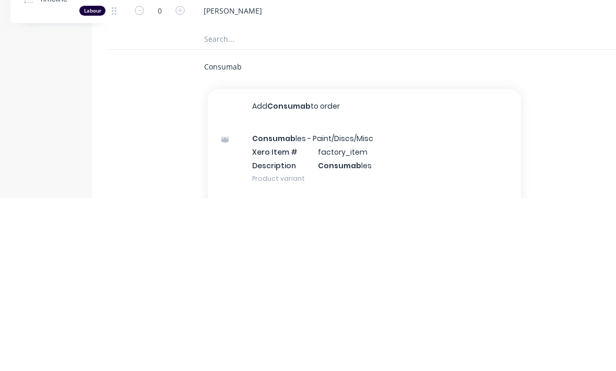
type input "Consumab"
click at [282, 295] on div "Consumab les - Paint/Discs/Misc Xero Item # factory_item Description Consumab l…" at bounding box center [364, 330] width 313 height 70
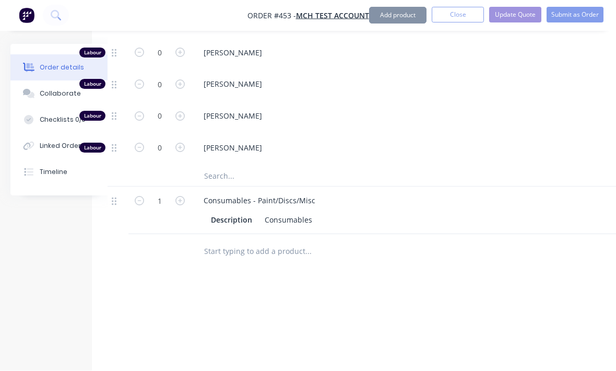
scroll to position [551, 33]
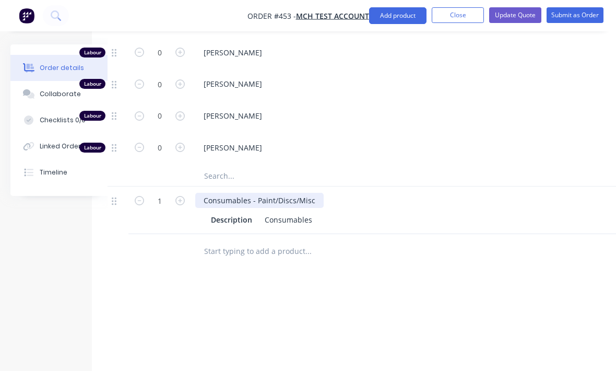
click at [283, 193] on div "Consumables - Paint/Discs/Misc" at bounding box center [259, 200] width 128 height 15
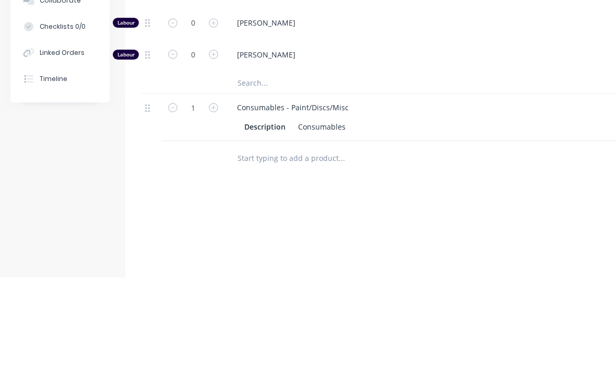
click at [211, 196] on icon "button" at bounding box center [213, 200] width 9 height 9
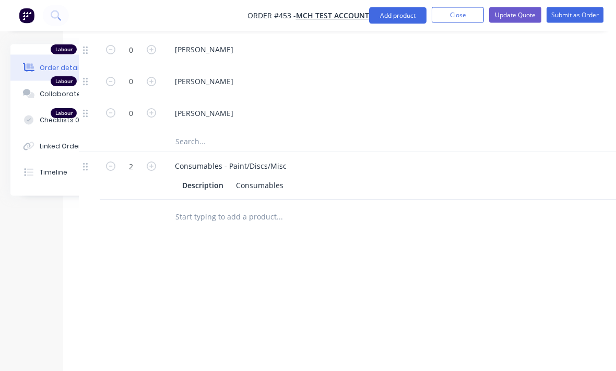
scroll to position [585, 62]
click at [108, 162] on icon "button" at bounding box center [110, 166] width 9 height 9
click at [105, 162] on icon "button" at bounding box center [109, 166] width 9 height 9
type input "0"
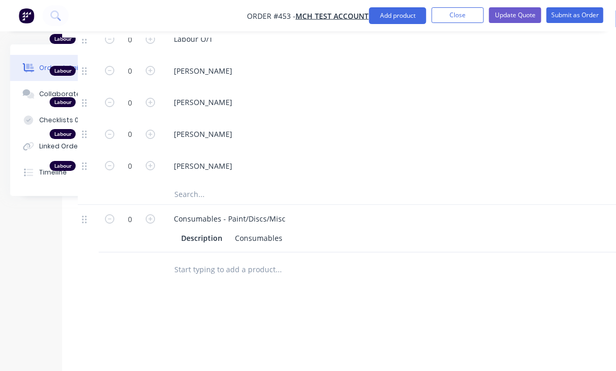
scroll to position [533, 63]
click at [245, 210] on div "Consumables - Paint/Discs/Misc" at bounding box center [230, 217] width 128 height 15
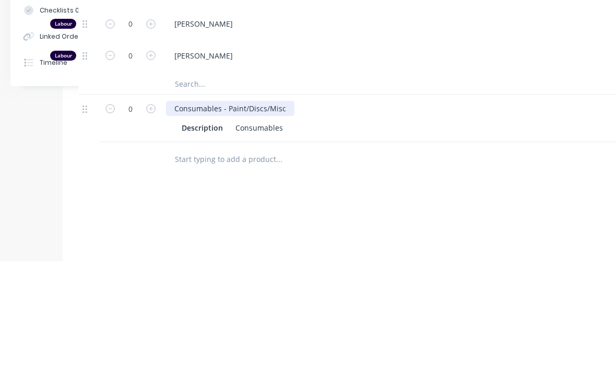
scroll to position [533, 0]
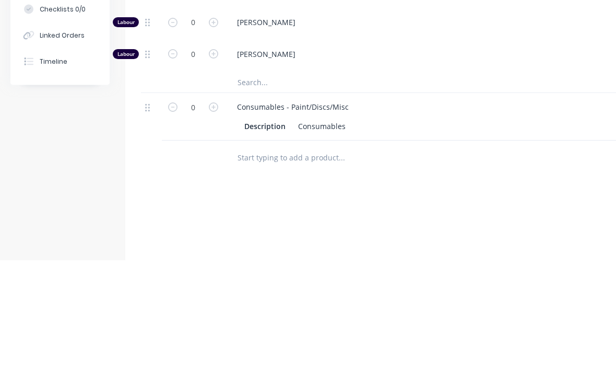
click at [382, 252] on div at bounding box center [412, 269] width 376 height 34
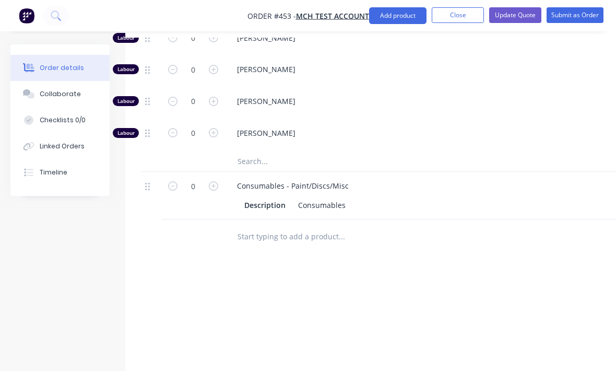
scroll to position [565, 0]
click at [461, 18] on button "Close" at bounding box center [458, 15] width 52 height 16
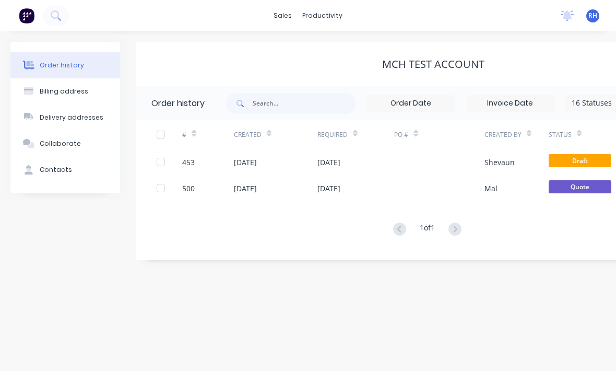
click at [340, 191] on div "[DATE]" at bounding box center [328, 188] width 23 height 11
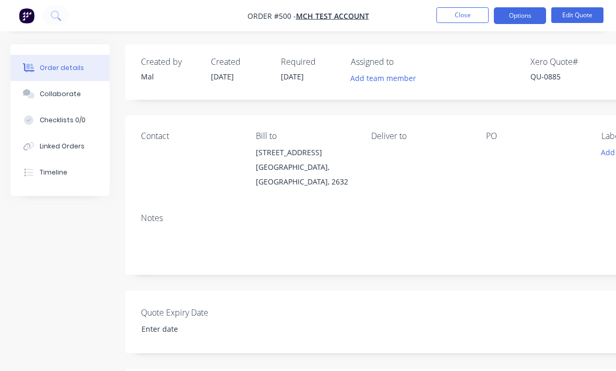
click at [453, 14] on button "Close" at bounding box center [462, 15] width 52 height 16
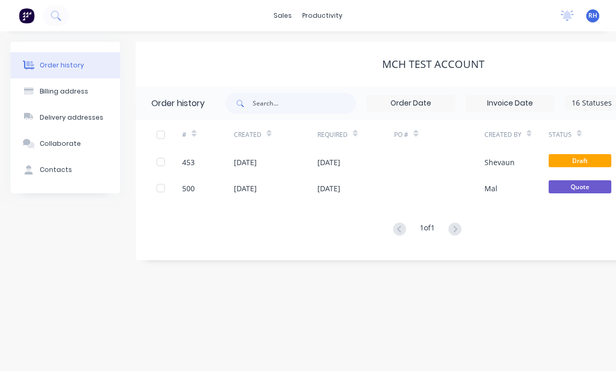
click at [340, 165] on div "[DATE]" at bounding box center [328, 162] width 23 height 11
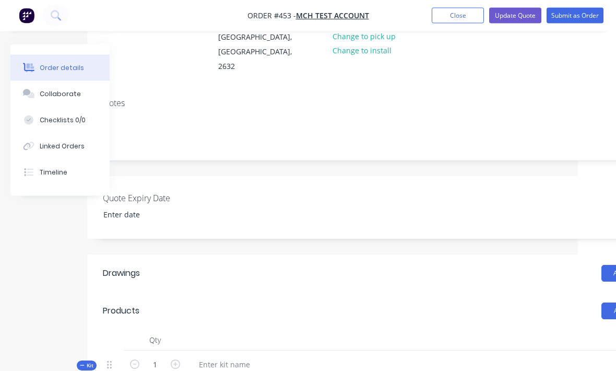
scroll to position [130, 110]
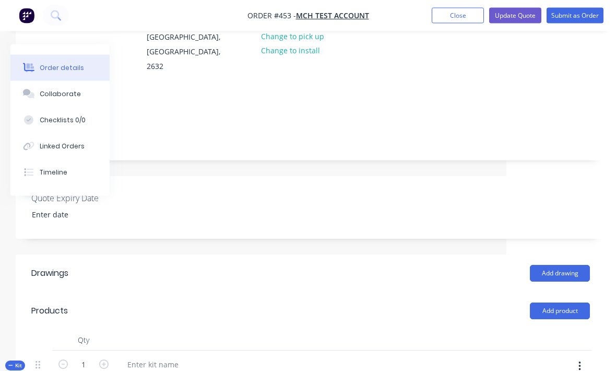
click at [558, 303] on button "Add product" at bounding box center [560, 311] width 60 height 17
click at [542, 329] on div "Product catalogue" at bounding box center [540, 336] width 80 height 15
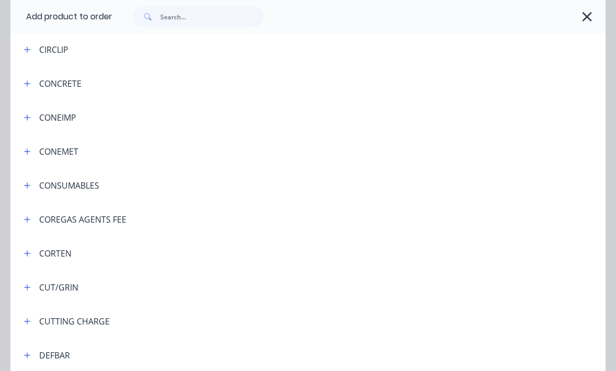
scroll to position [959, 0]
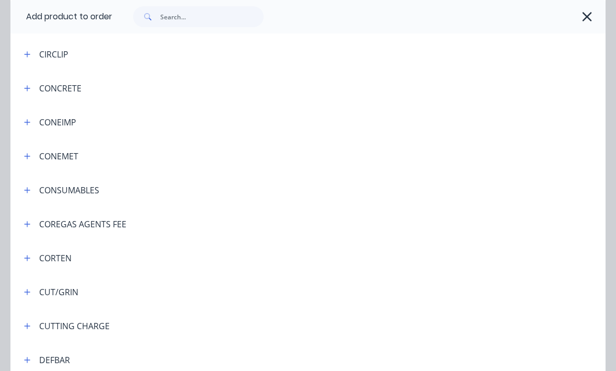
click at [32, 189] on button "button" at bounding box center [27, 189] width 13 height 13
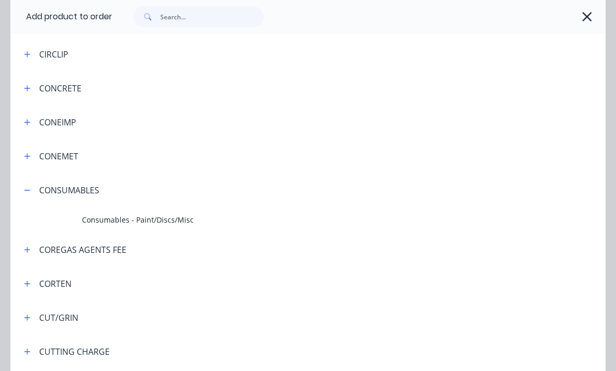
click at [167, 218] on span "Consumables - Paint/Discs/Misc" at bounding box center [291, 219] width 419 height 11
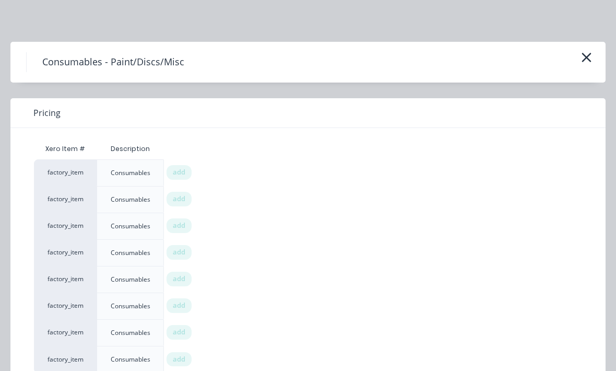
click at [181, 173] on span "add" at bounding box center [179, 172] width 13 height 10
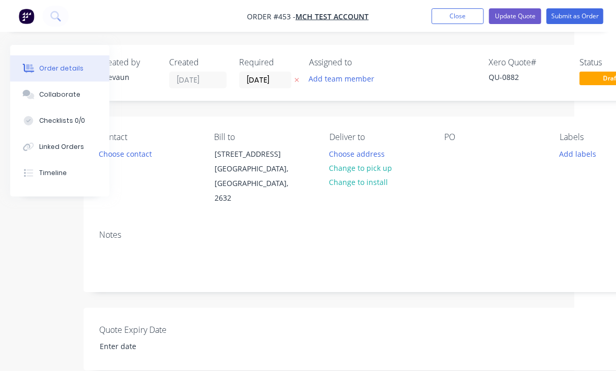
scroll to position [0, 42]
click at [464, 12] on button "Close" at bounding box center [458, 16] width 52 height 16
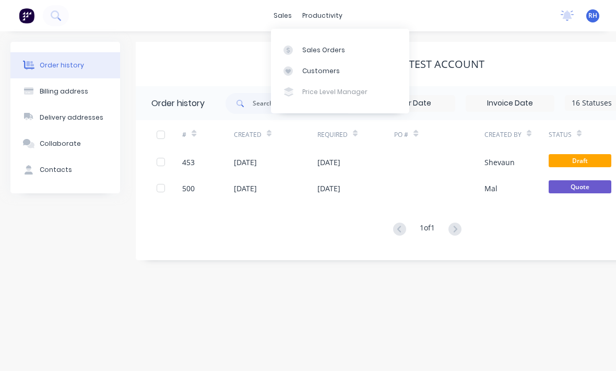
click at [332, 52] on div "Sales Orders" at bounding box center [323, 49] width 43 height 9
